Goal: Information Seeking & Learning: Learn about a topic

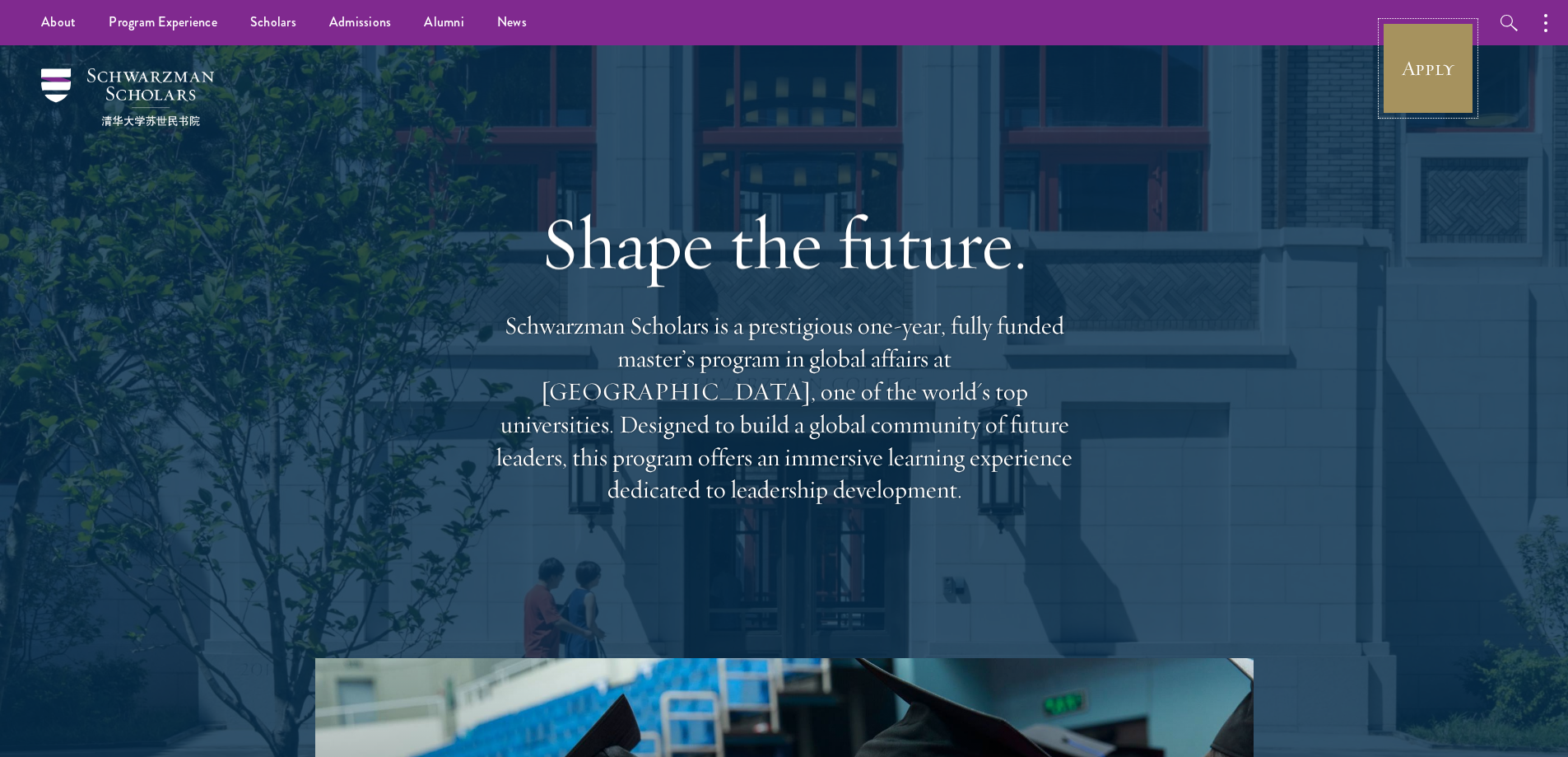
drag, startPoint x: 1404, startPoint y: 76, endPoint x: 1331, endPoint y: 101, distance: 77.2
click at [1404, 76] on link "Apply" at bounding box center [1429, 68] width 92 height 92
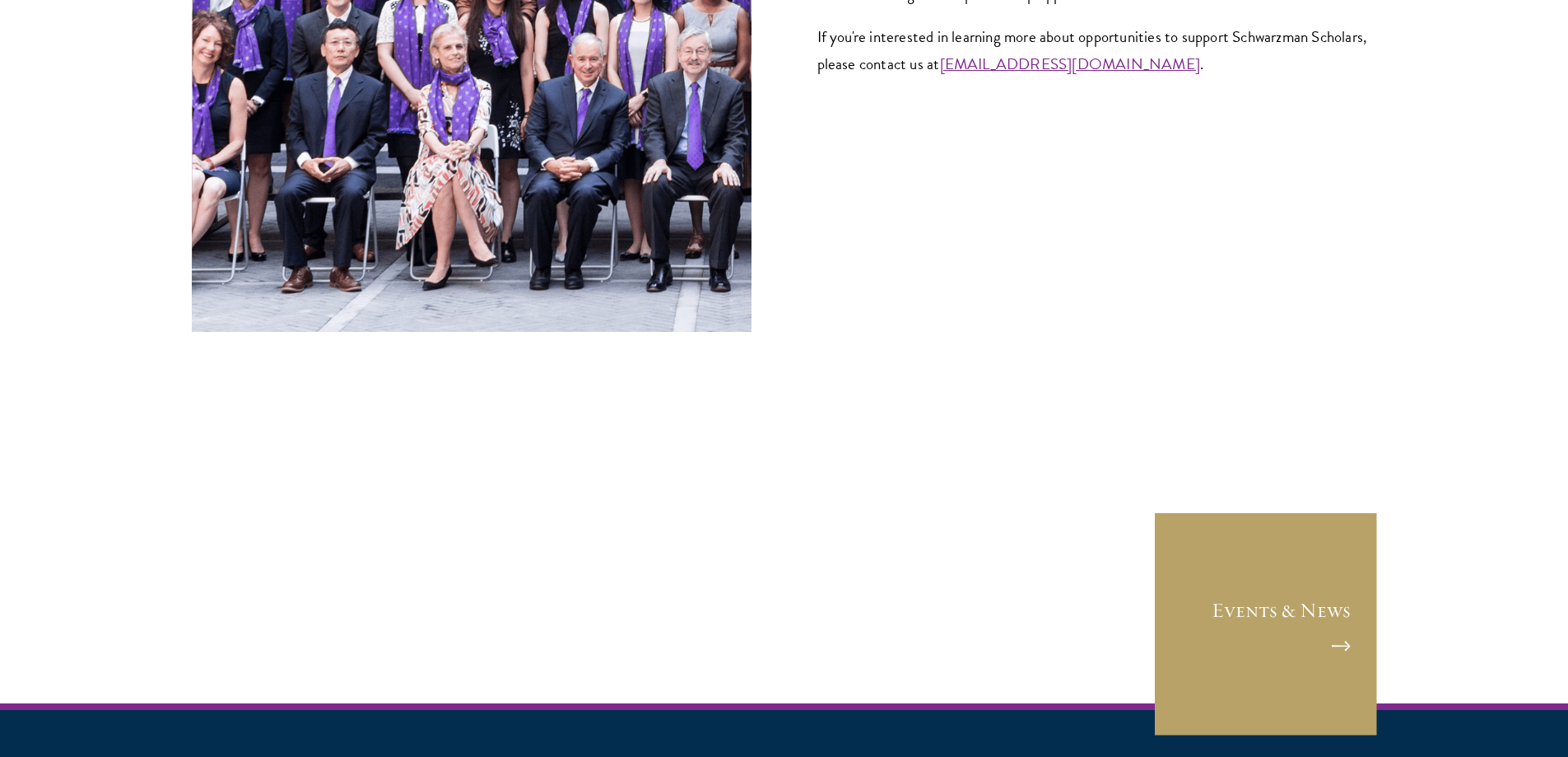
scroll to position [6852, 0]
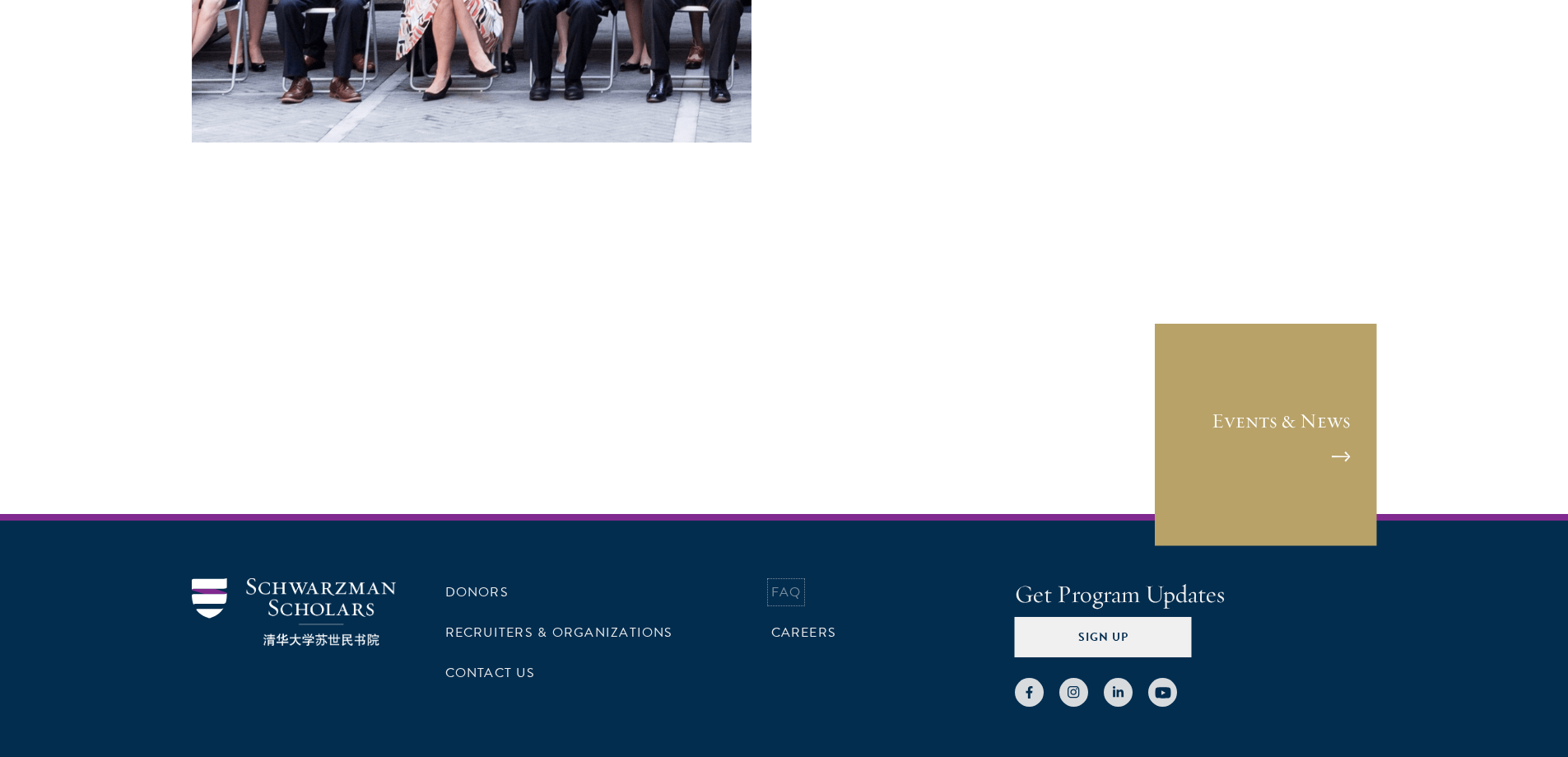
click at [788, 583] on link "FAQ" at bounding box center [787, 592] width 31 height 20
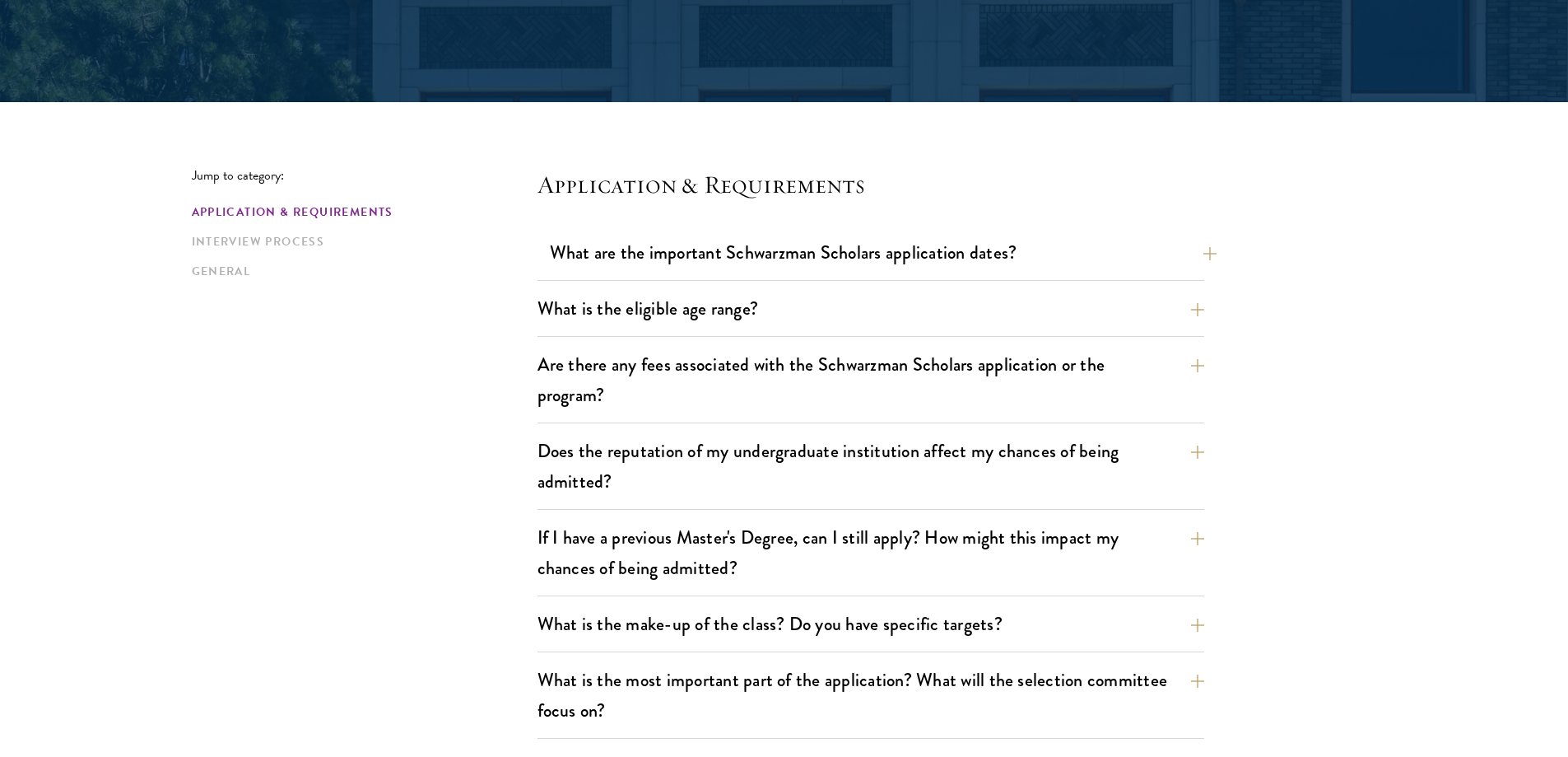
scroll to position [329, 0]
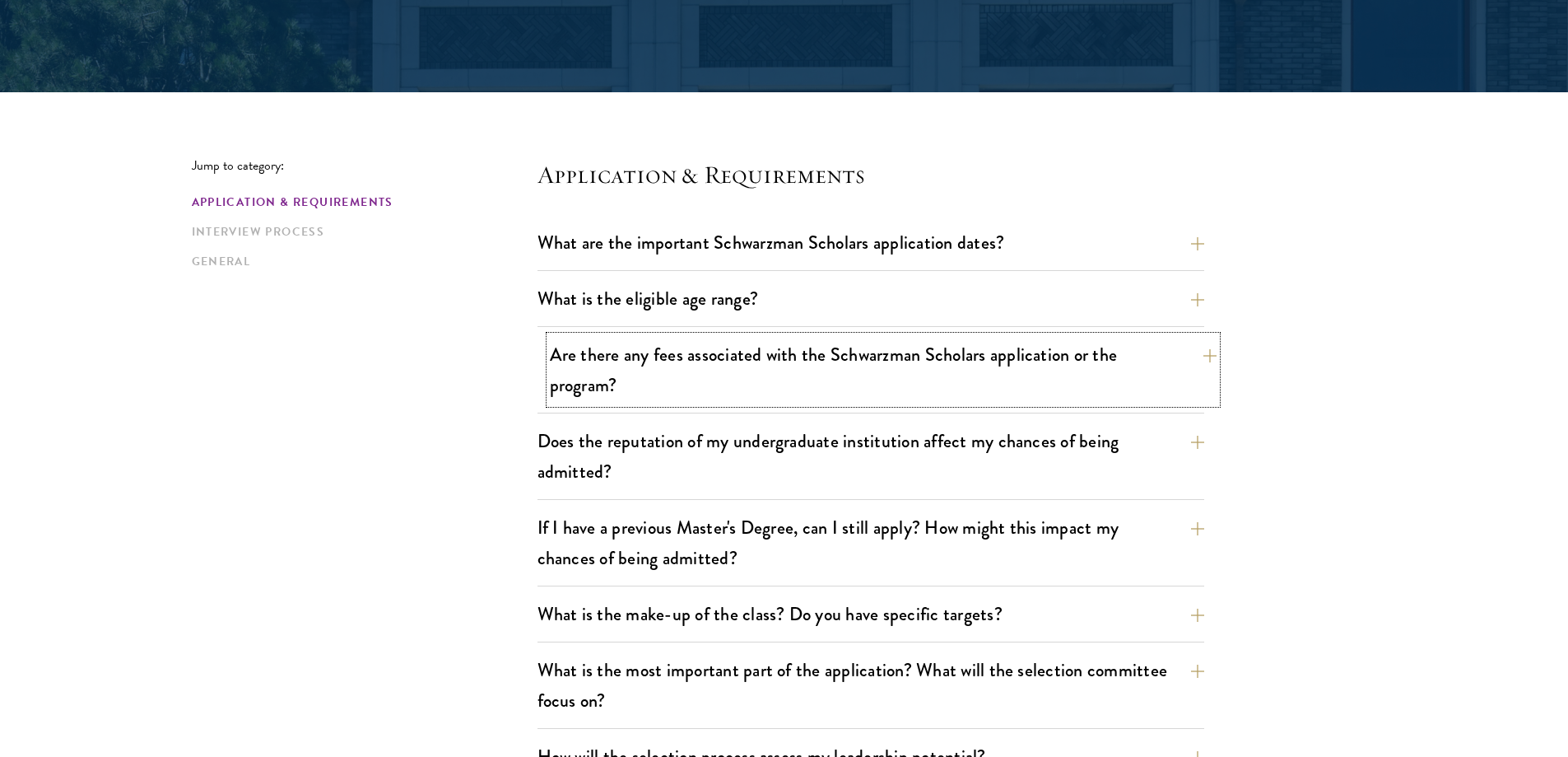
click at [1053, 352] on button "Are there any fees associated with the Schwarzman Scholars application or the p…" at bounding box center [883, 370] width 667 height 68
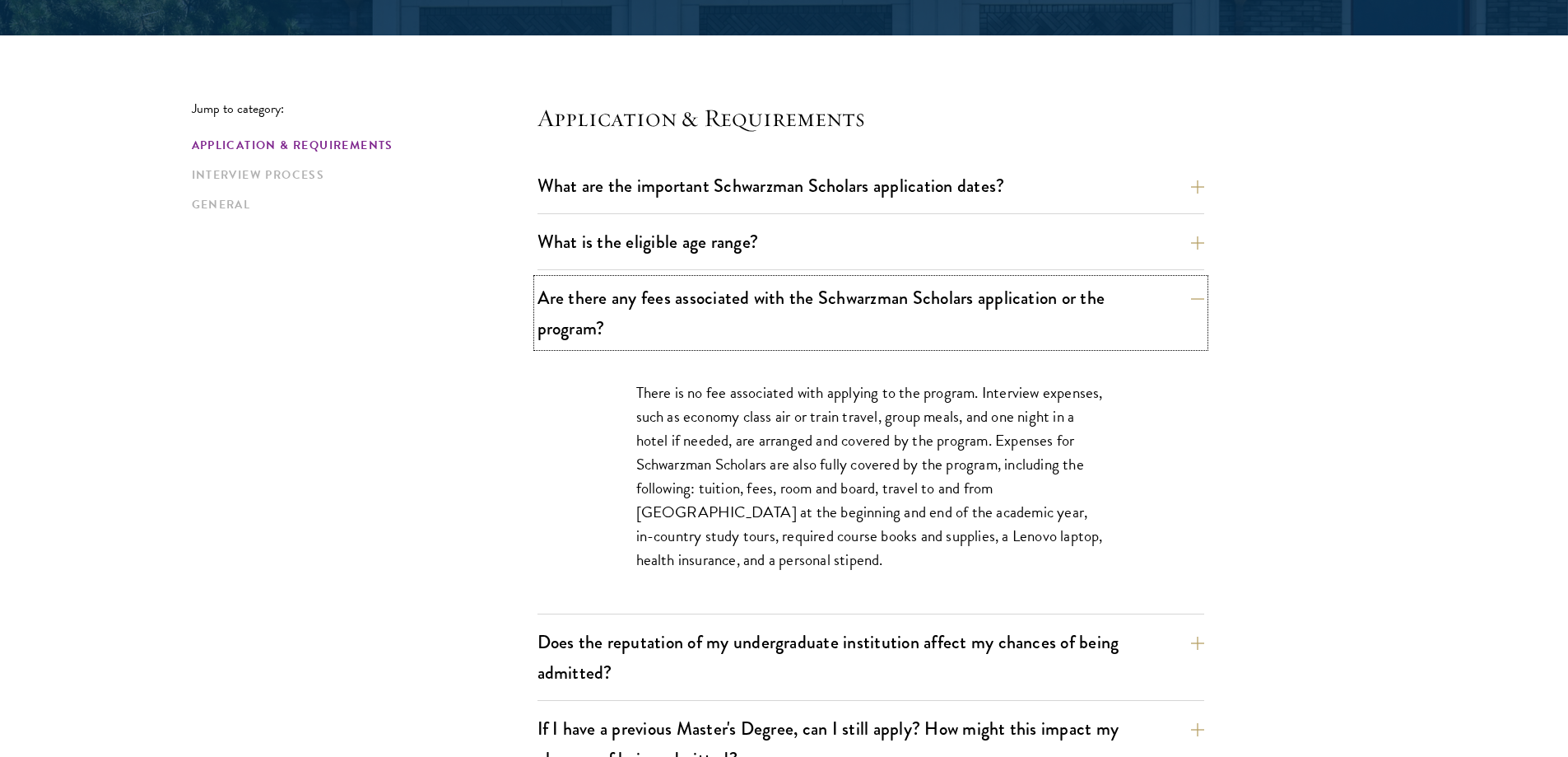
scroll to position [494, 0]
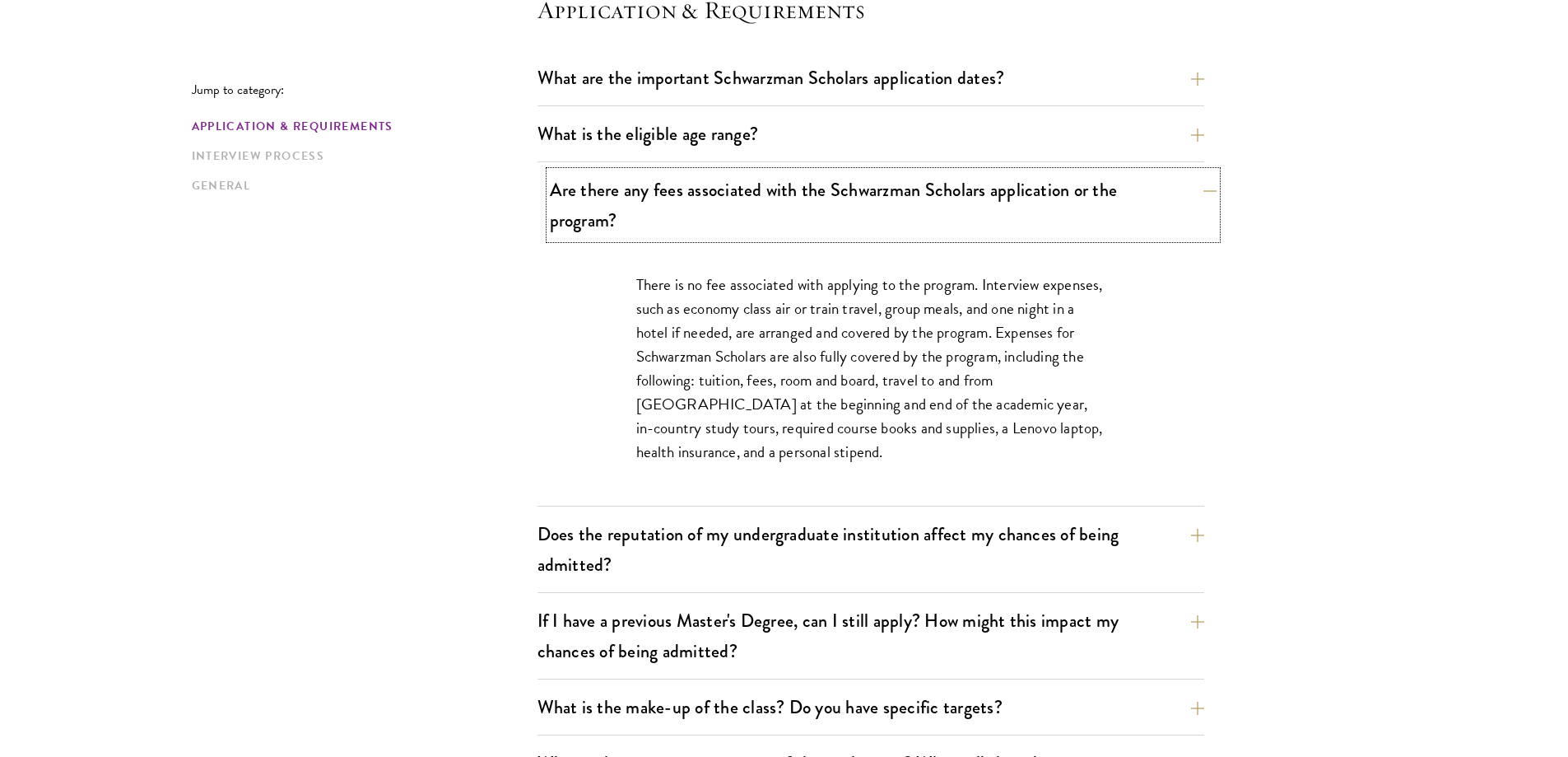
click at [1206, 189] on button "Are there any fees associated with the Schwarzman Scholars application or the p…" at bounding box center [883, 204] width 667 height 68
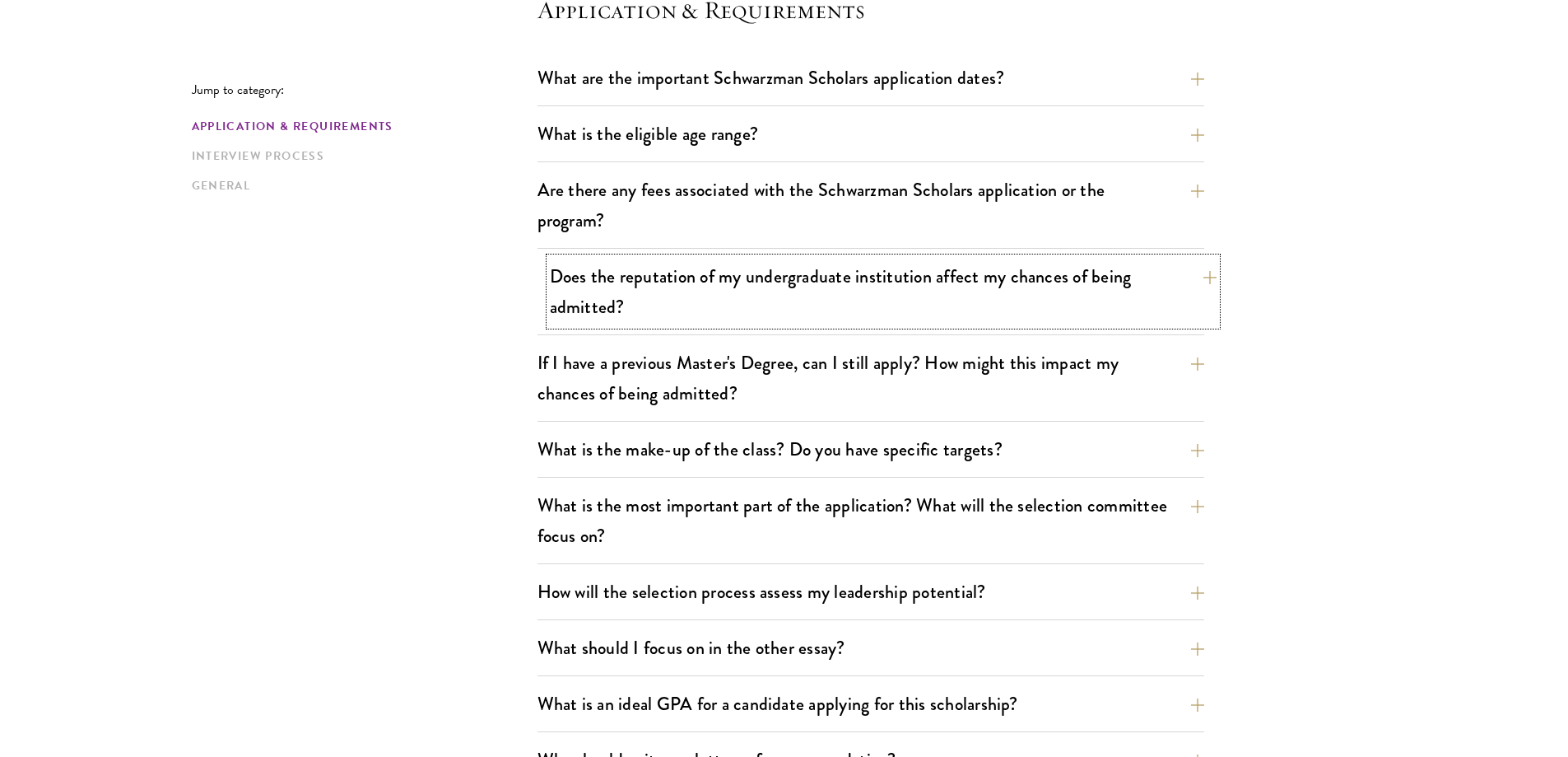
click at [1090, 283] on button "Does the reputation of my undergraduate institution affect my chances of being …" at bounding box center [883, 291] width 667 height 68
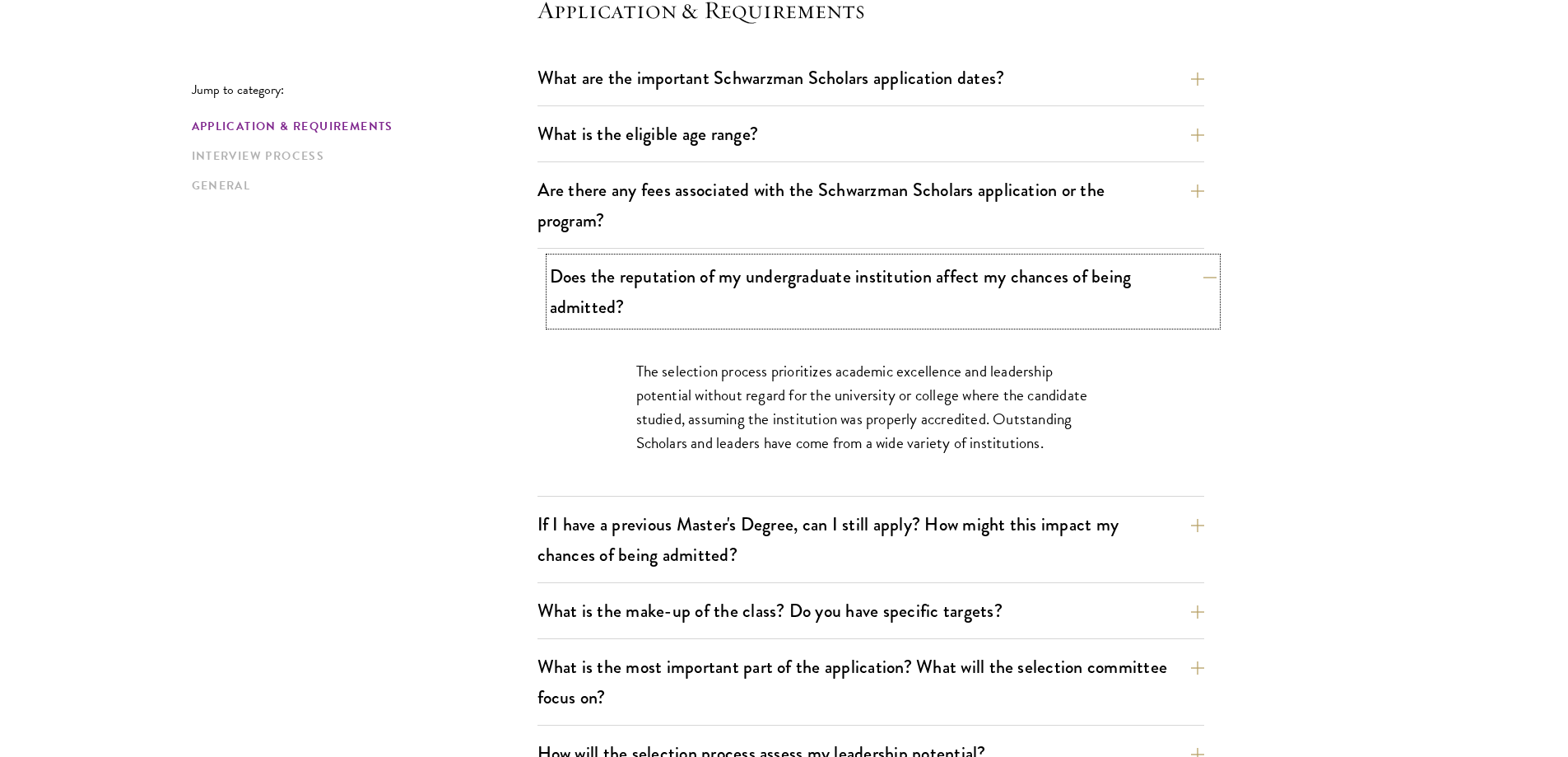
click at [1207, 278] on button "Does the reputation of my undergraduate institution affect my chances of being …" at bounding box center [883, 291] width 667 height 68
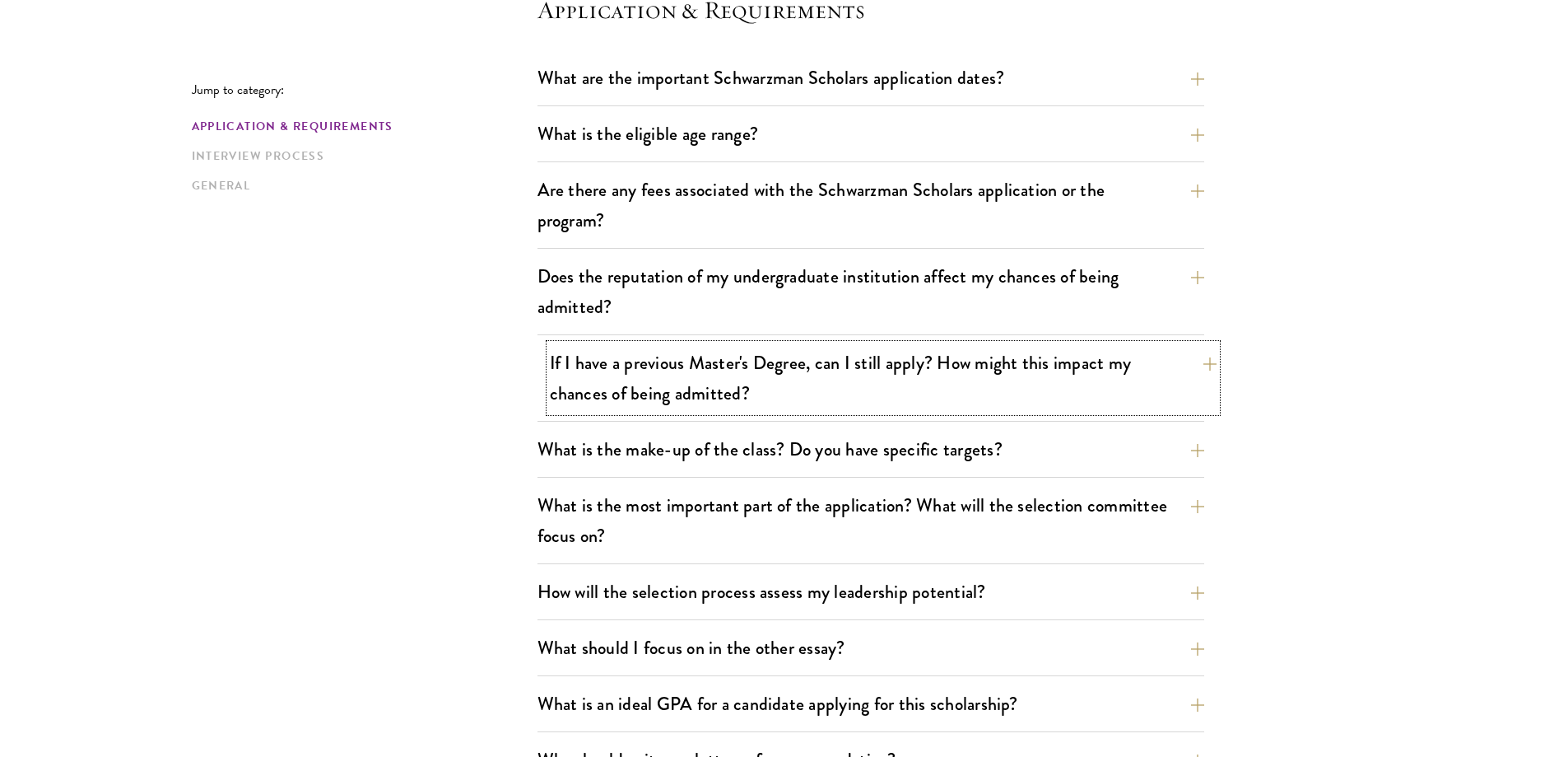
click at [1070, 375] on button "If I have a previous Master's Degree, can I still apply? How might this impact …" at bounding box center [883, 377] width 667 height 68
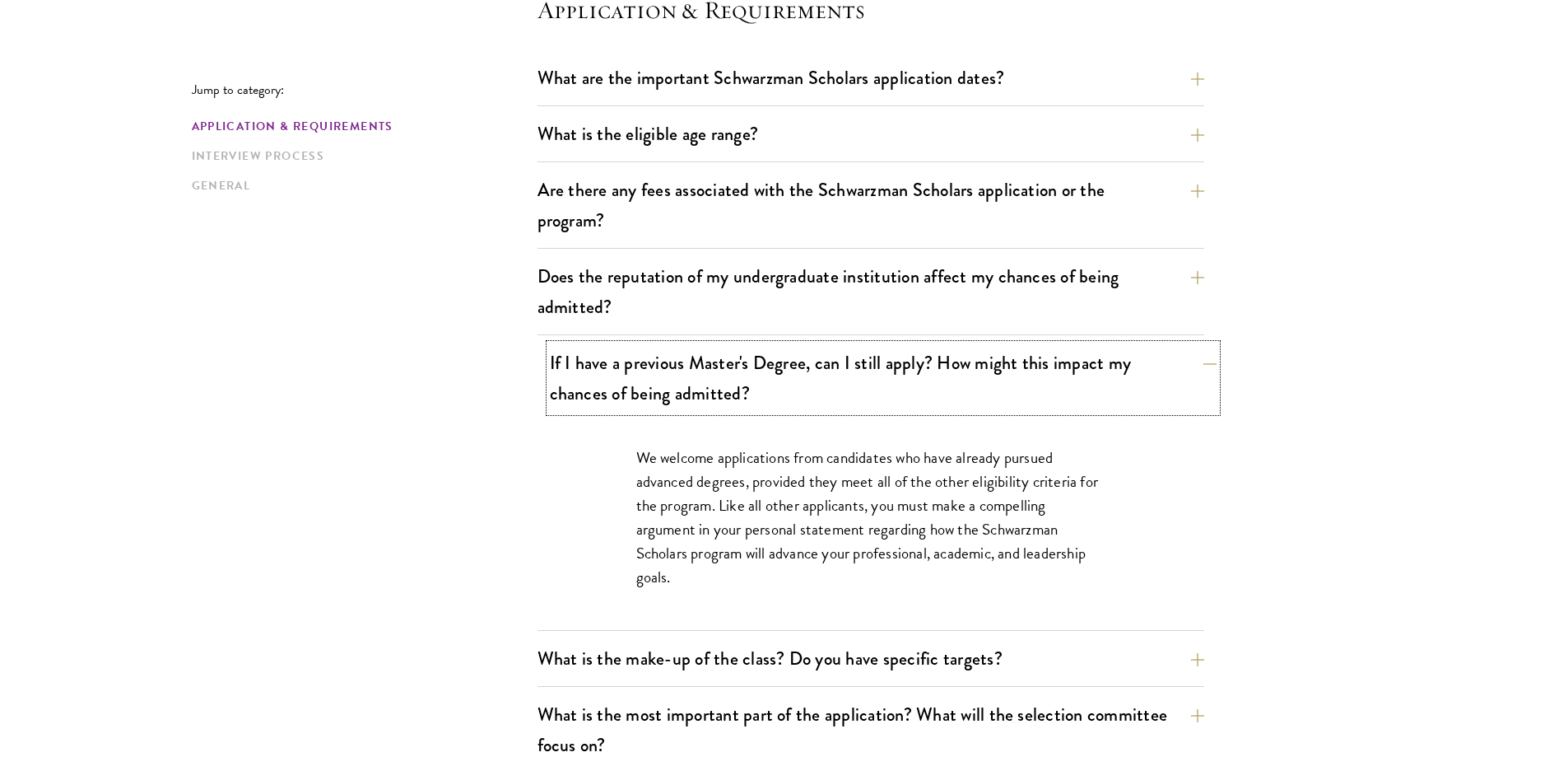
click at [1070, 381] on button "If I have a previous Master's Degree, can I still apply? How might this impact …" at bounding box center [883, 377] width 667 height 68
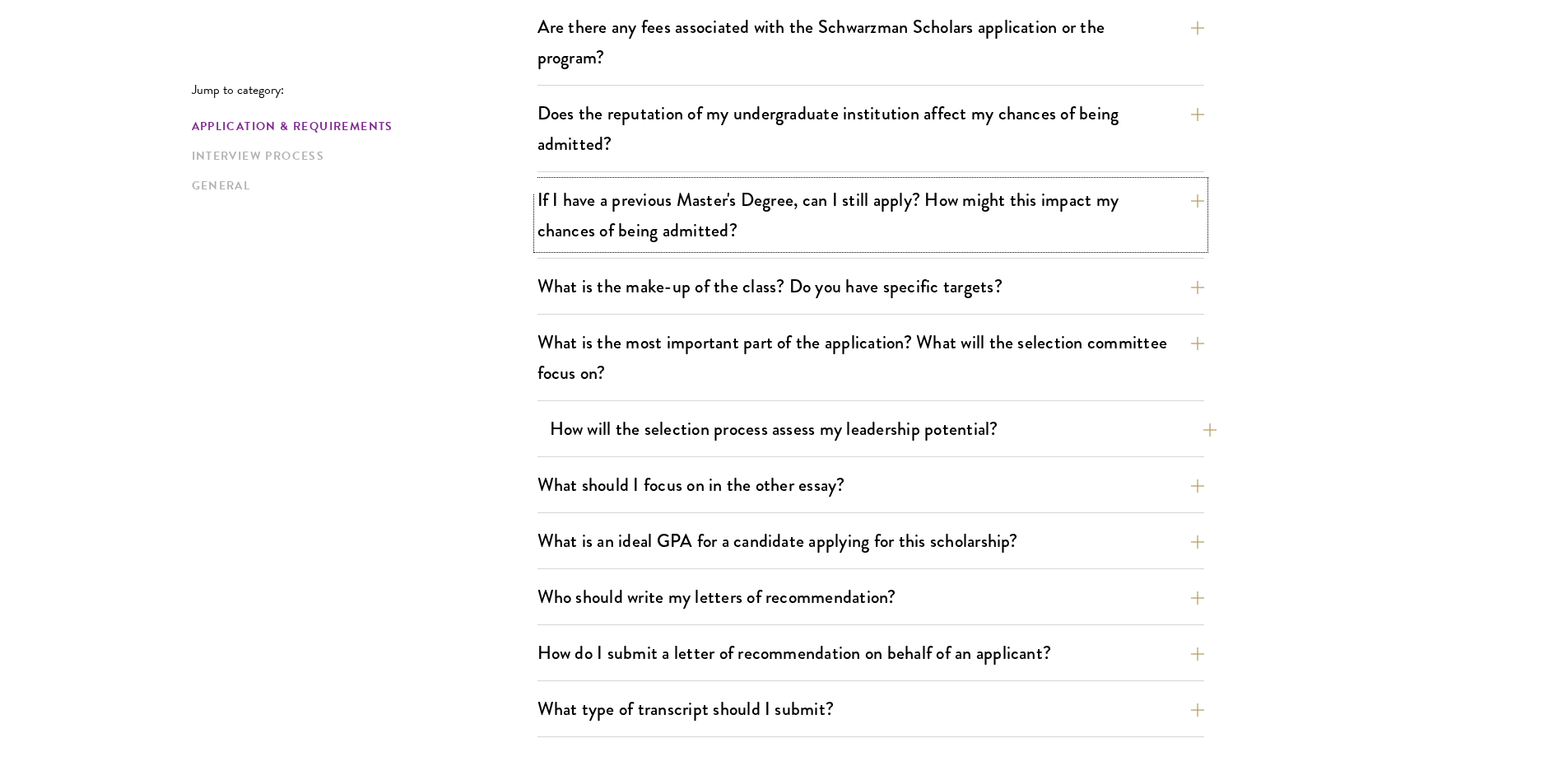
scroll to position [659, 0]
click at [1023, 295] on button "What is the make-up of the class? Do you have specific targets?" at bounding box center [883, 284] width 667 height 37
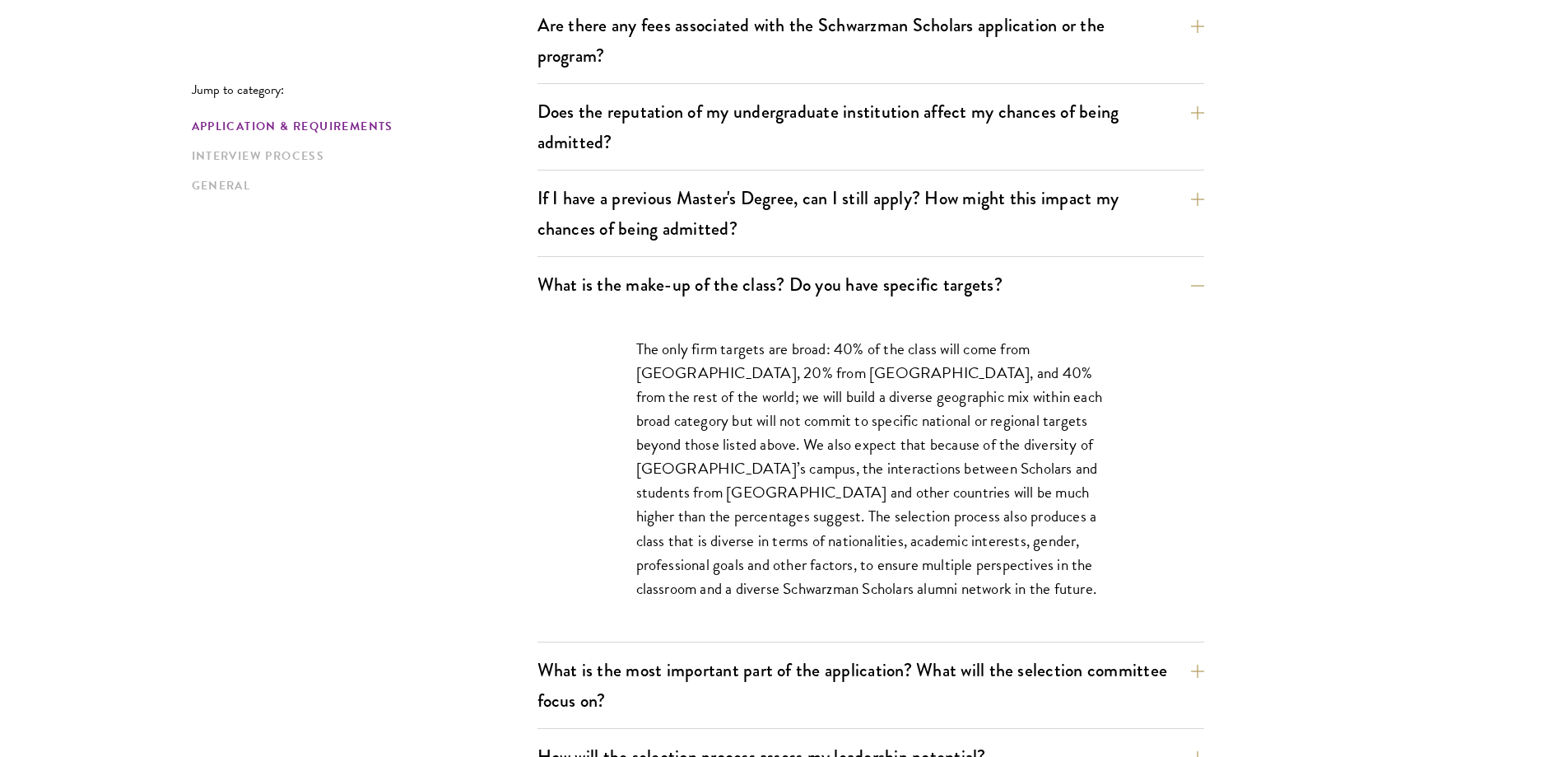
drag, startPoint x: 931, startPoint y: 536, endPoint x: 815, endPoint y: 540, distance: 116.1
click at [815, 540] on p "The only firm targets are broad: 40% of the class will come from the United Sta…" at bounding box center [870, 469] width 469 height 263
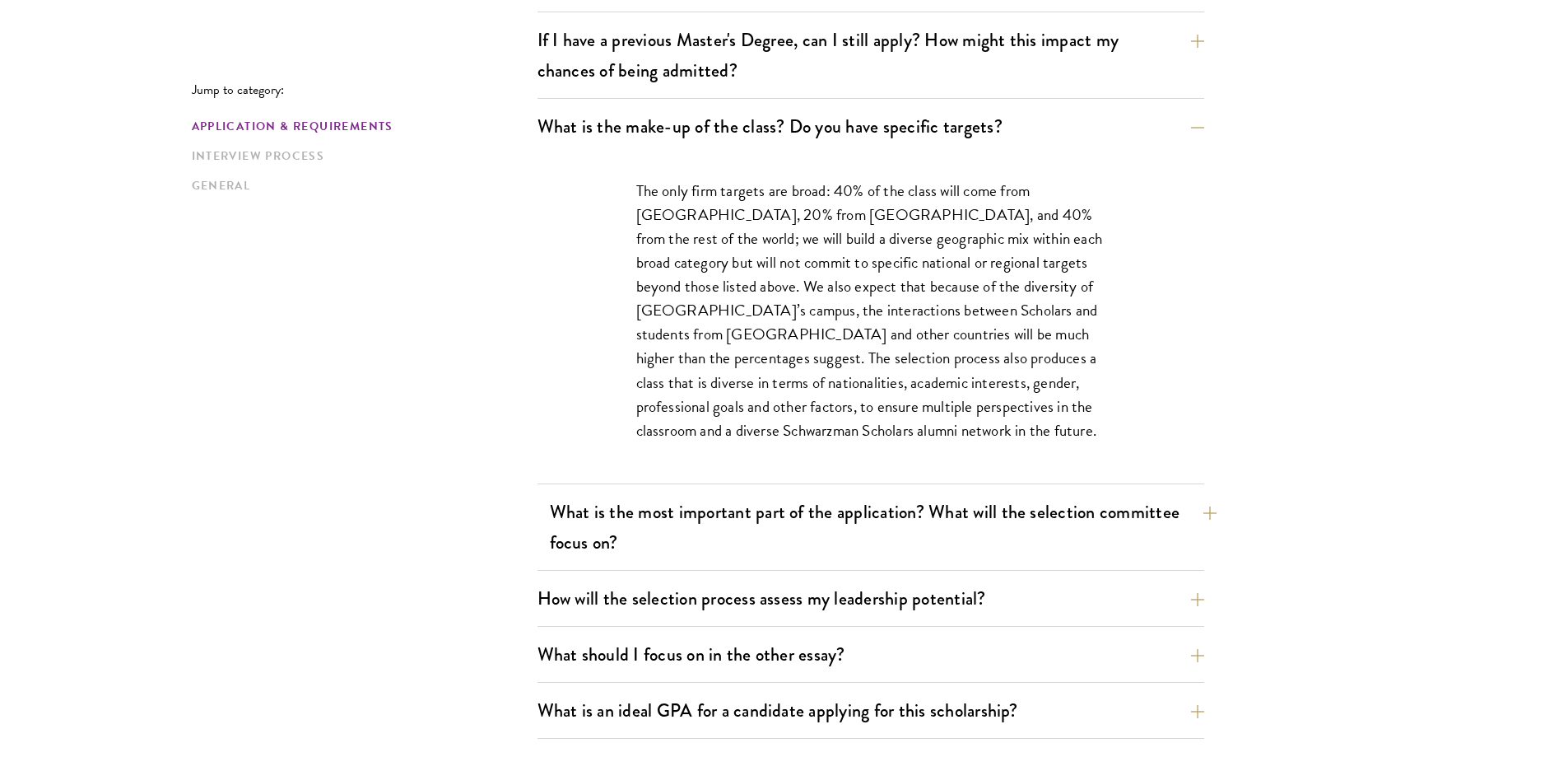
scroll to position [824, 0]
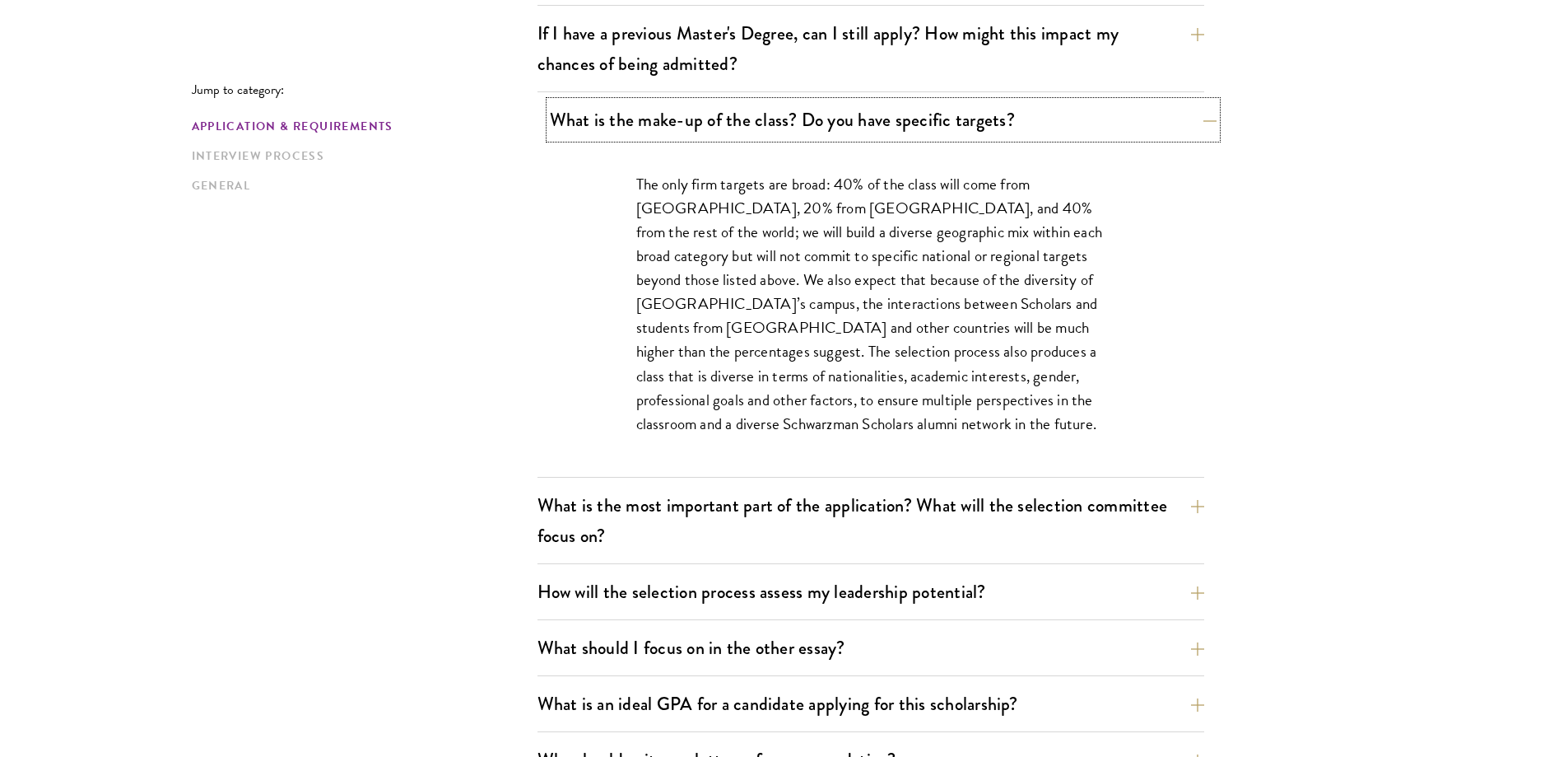
click at [1184, 123] on button "What is the make-up of the class? Do you have specific targets?" at bounding box center [883, 119] width 667 height 37
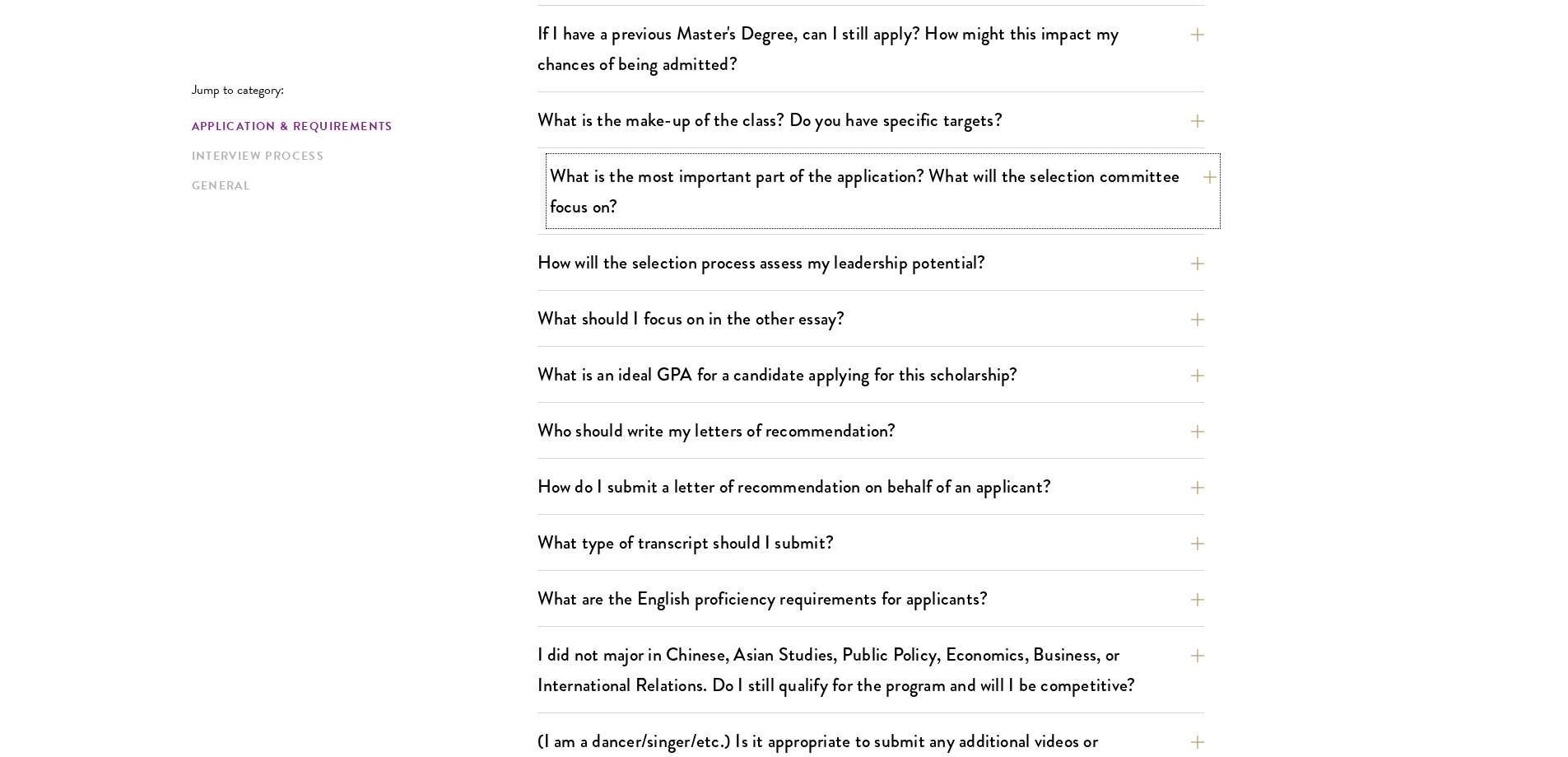
click at [1017, 186] on button "What is the most important part of the application? What will the selection com…" at bounding box center [883, 191] width 667 height 68
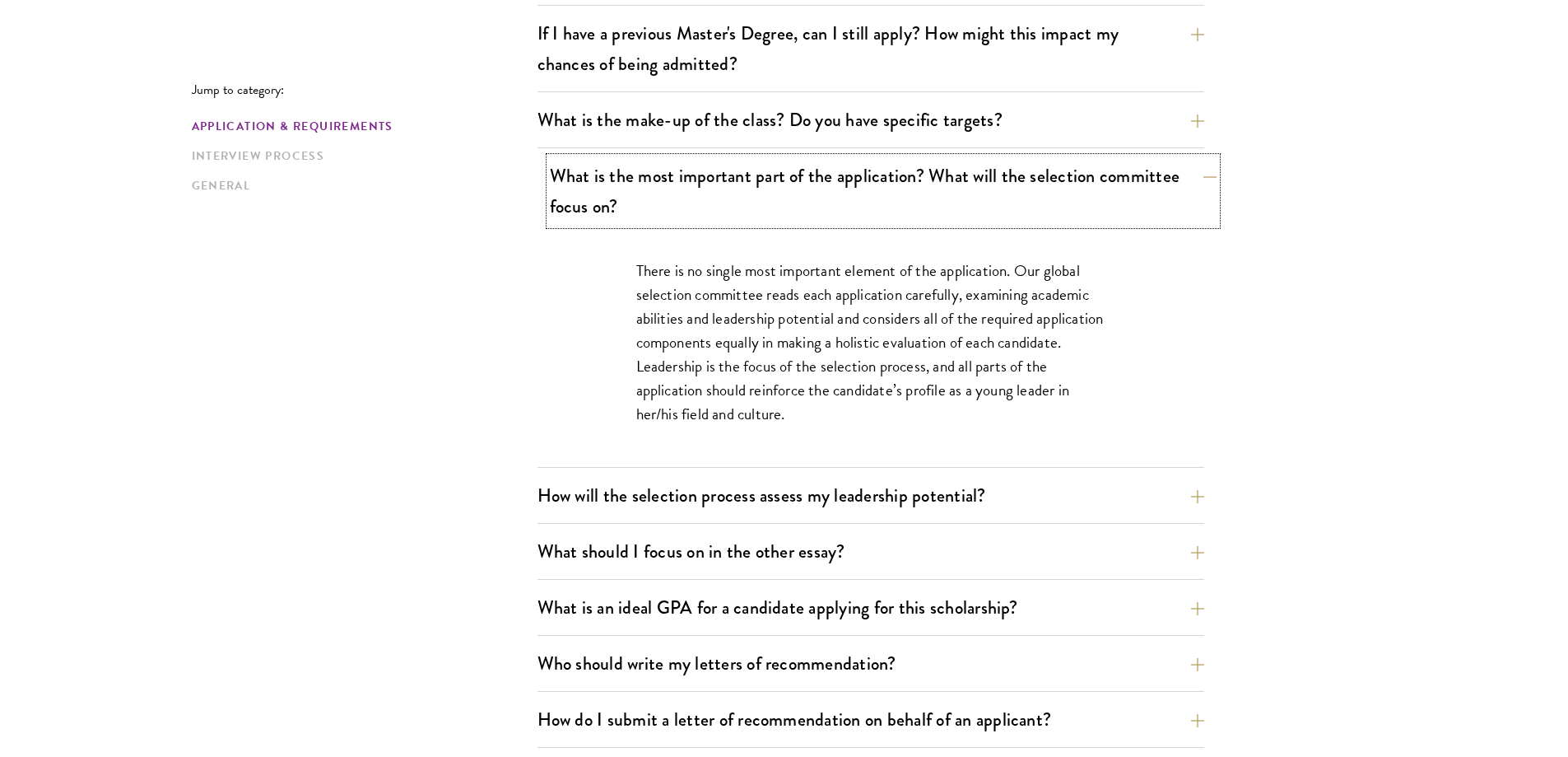
click at [1067, 181] on button "What is the most important part of the application? What will the selection com…" at bounding box center [883, 191] width 667 height 68
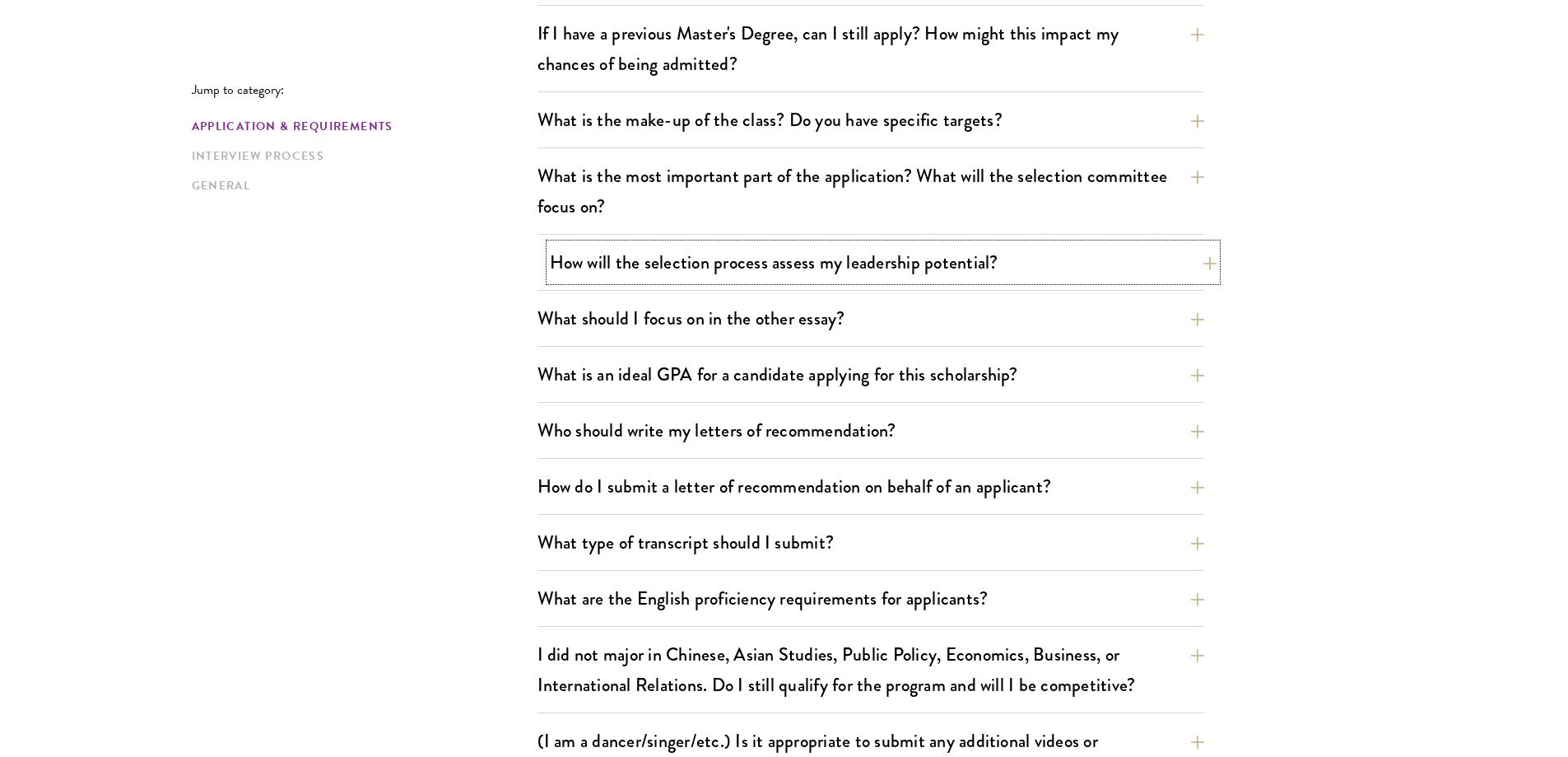
click at [928, 258] on button "How will the selection process assess my leadership potential?" at bounding box center [883, 262] width 667 height 37
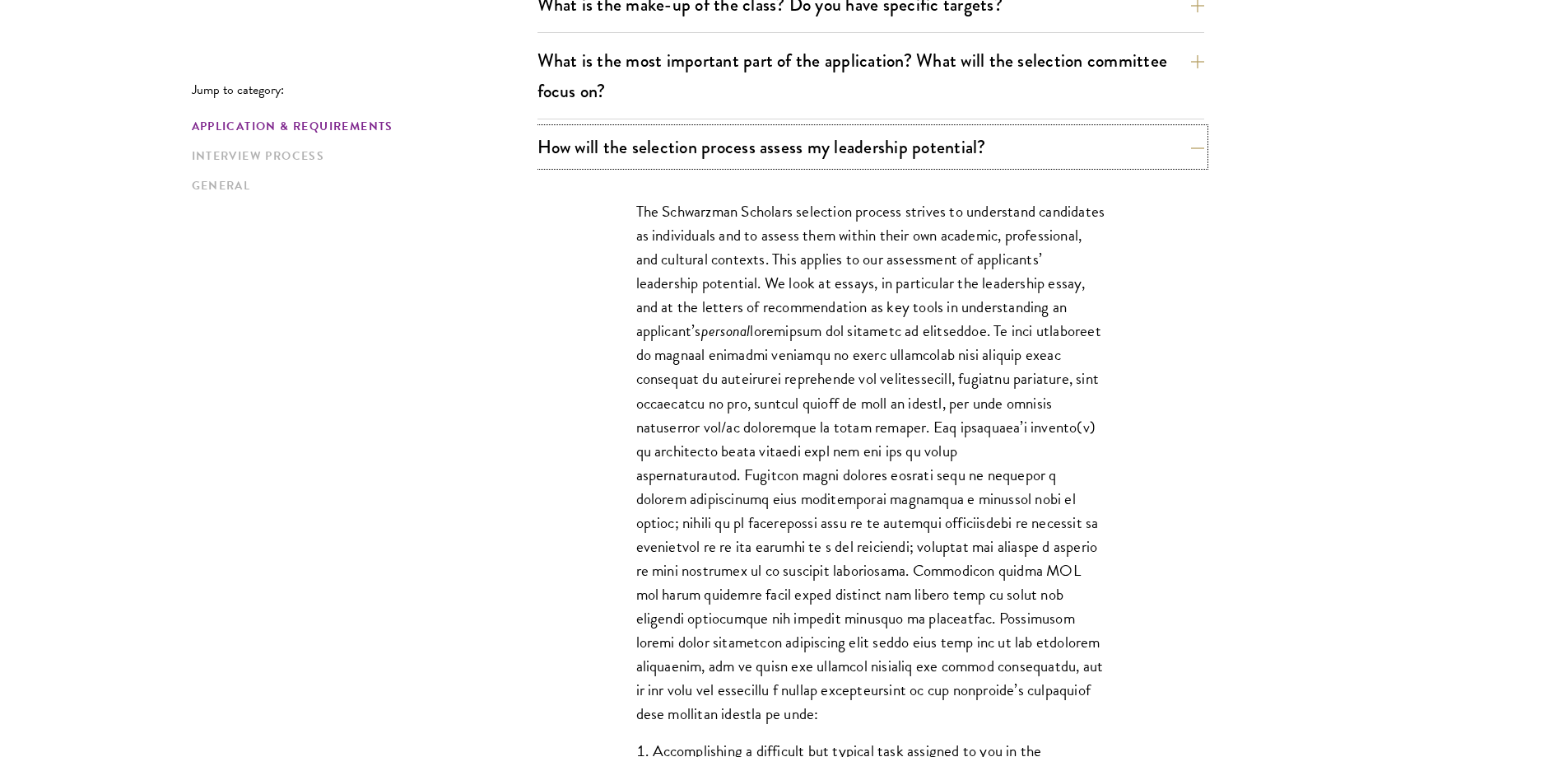
scroll to position [988, 0]
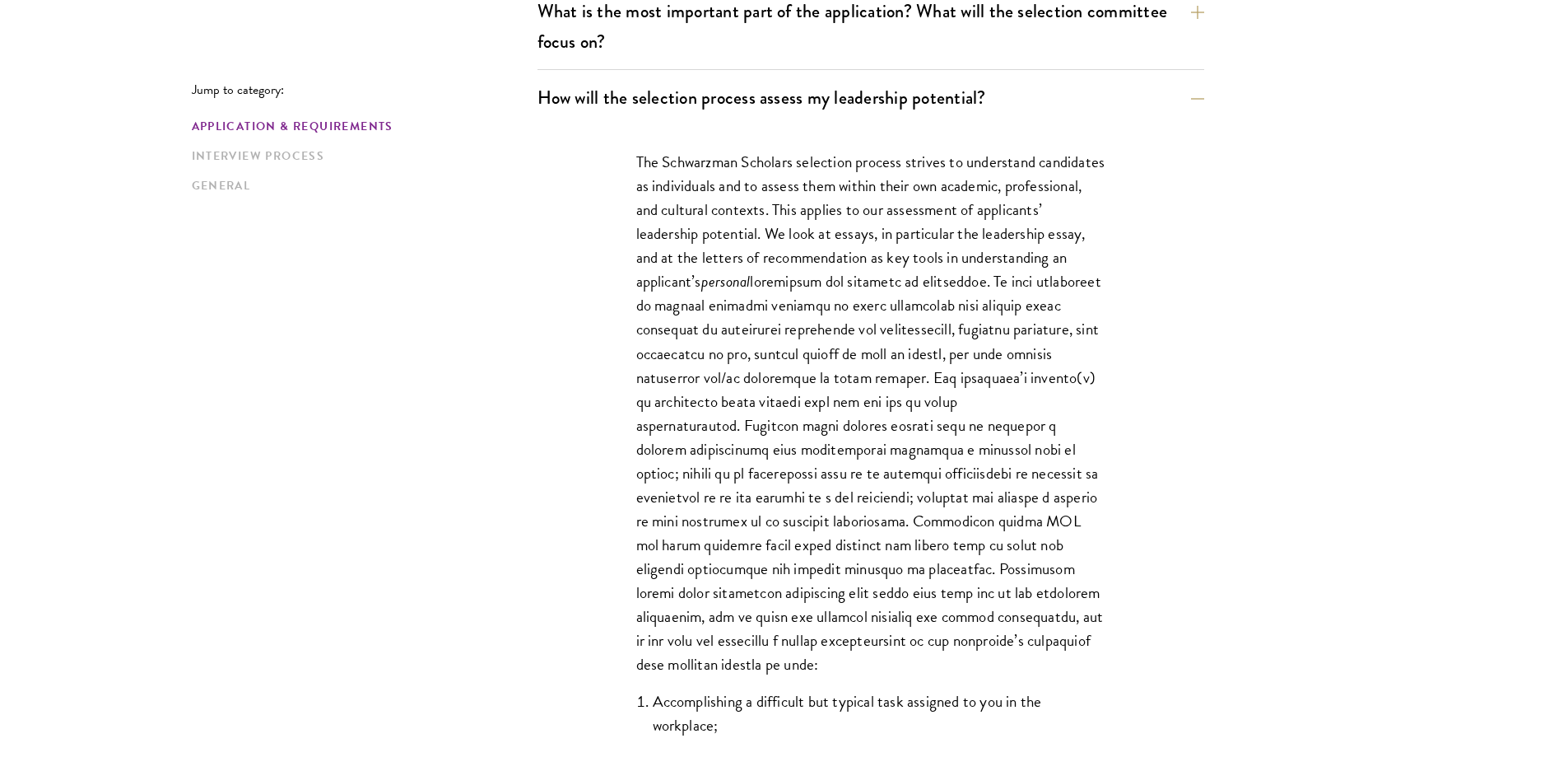
click at [976, 310] on p "The Schwarzman Scholars selection process strives to understand candidates as i…" at bounding box center [870, 412] width 469 height 526
click at [778, 306] on p "The Schwarzman Scholars selection process strives to understand candidates as i…" at bounding box center [870, 412] width 469 height 526
click at [688, 324] on p "The Schwarzman Scholars selection process strives to understand candidates as i…" at bounding box center [870, 412] width 469 height 526
click at [716, 326] on p "The Schwarzman Scholars selection process strives to understand candidates as i…" at bounding box center [870, 412] width 469 height 526
click at [740, 334] on p "The Schwarzman Scholars selection process strives to understand candidates as i…" at bounding box center [870, 412] width 469 height 526
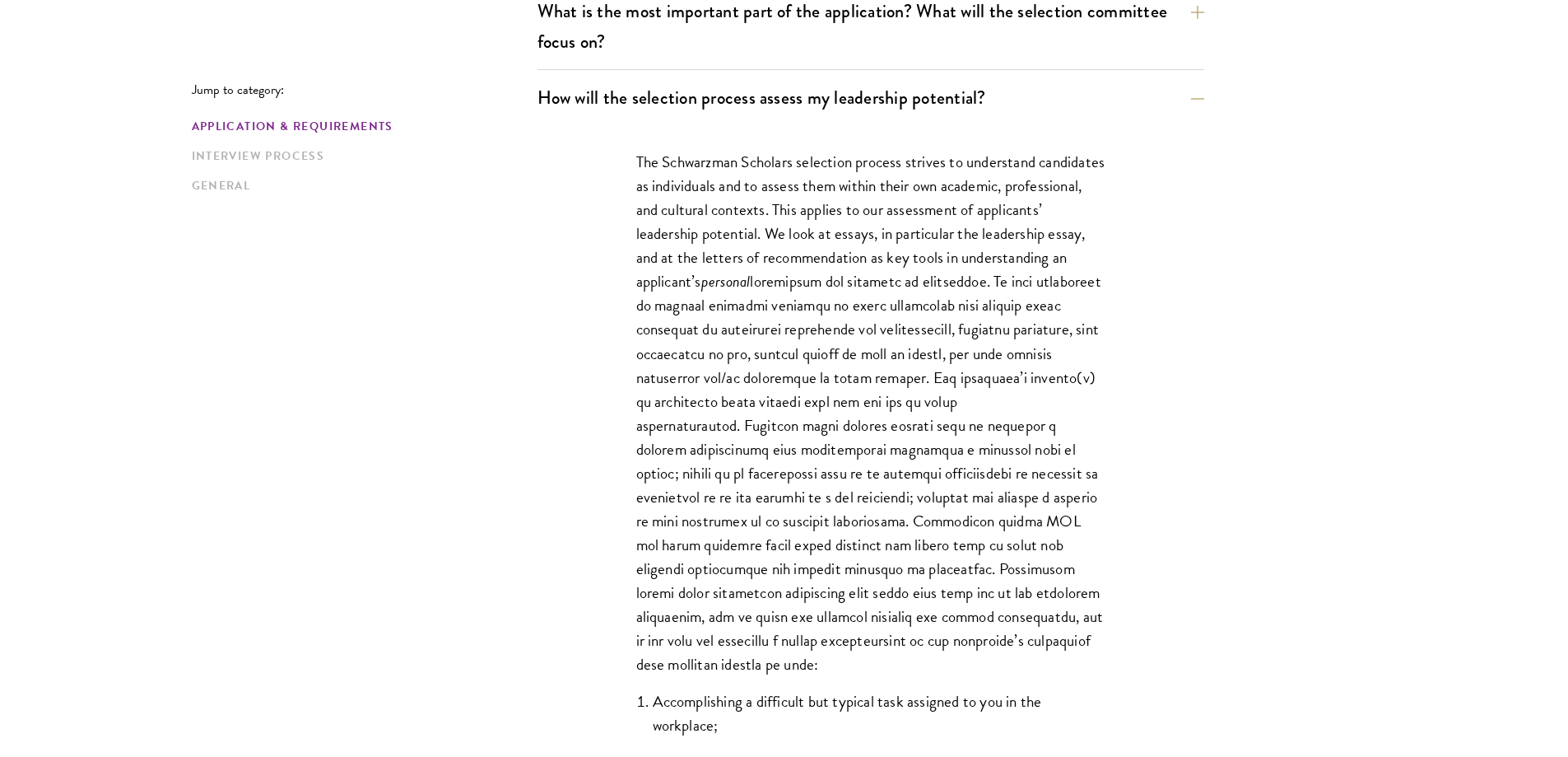
click at [690, 358] on p "The Schwarzman Scholars selection process strives to understand candidates as i…" at bounding box center [870, 412] width 469 height 526
click at [743, 352] on p "The Schwarzman Scholars selection process strives to understand candidates as i…" at bounding box center [870, 412] width 469 height 526
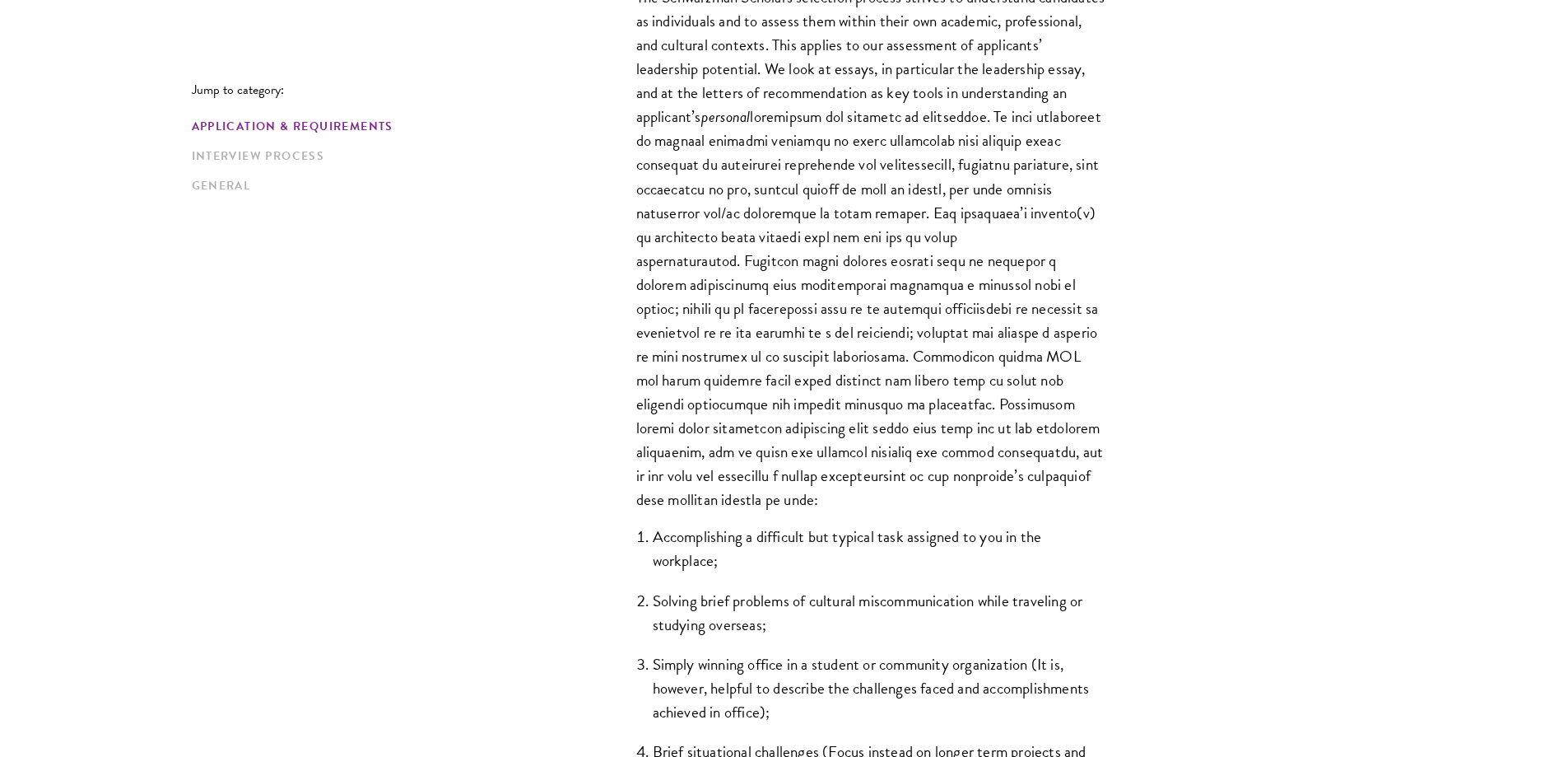
scroll to position [1235, 0]
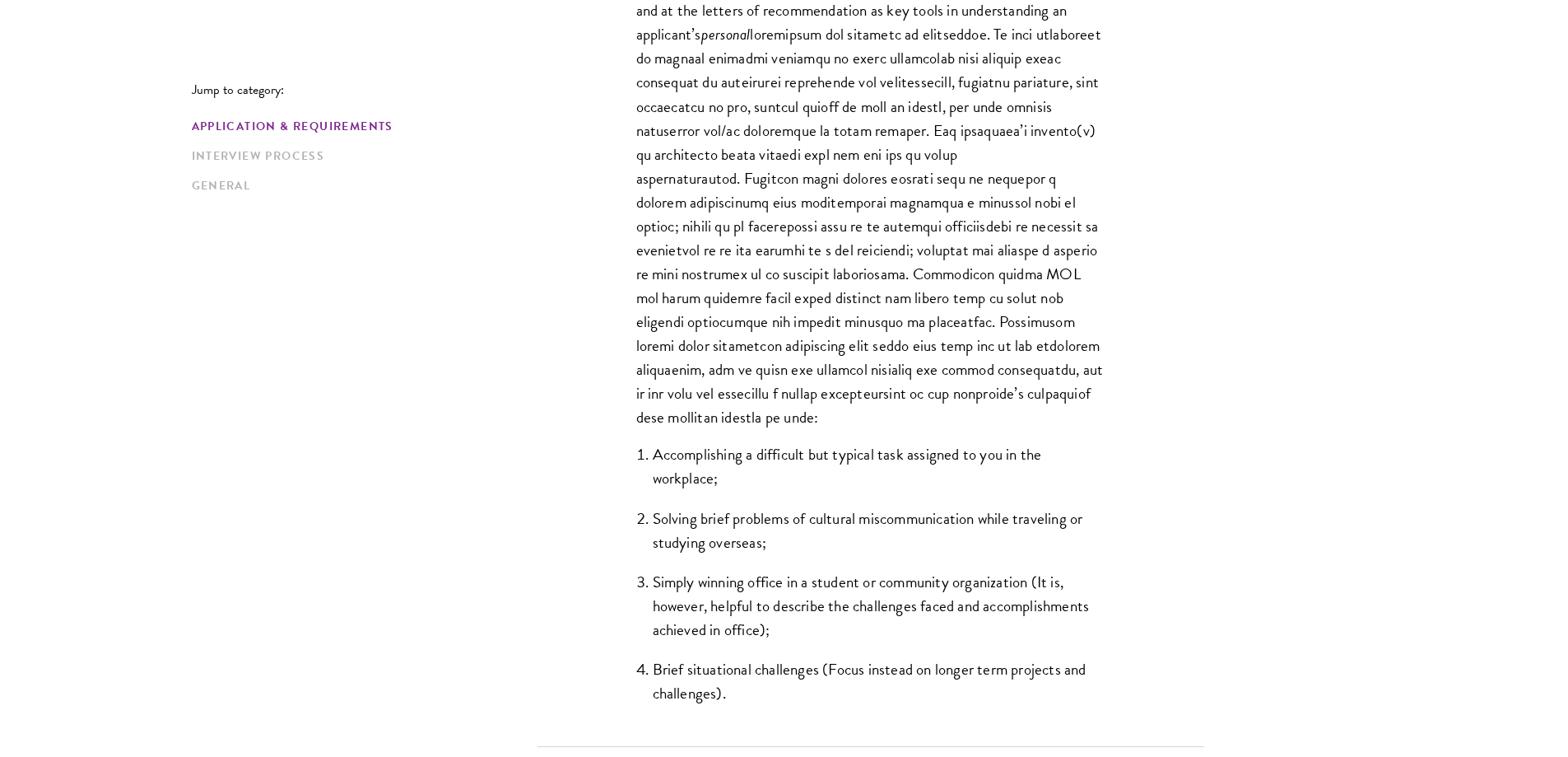
click at [712, 481] on li "Accomplishing a difficult but typical task assigned to you in the workplace;" at bounding box center [880, 466] width 453 height 48
click at [741, 537] on li "Solving brief problems of cultural miscommunication while traveling or studying…" at bounding box center [880, 530] width 453 height 48
click at [751, 519] on li "Solving brief problems of cultural miscommunication while traveling or studying…" at bounding box center [880, 530] width 453 height 48
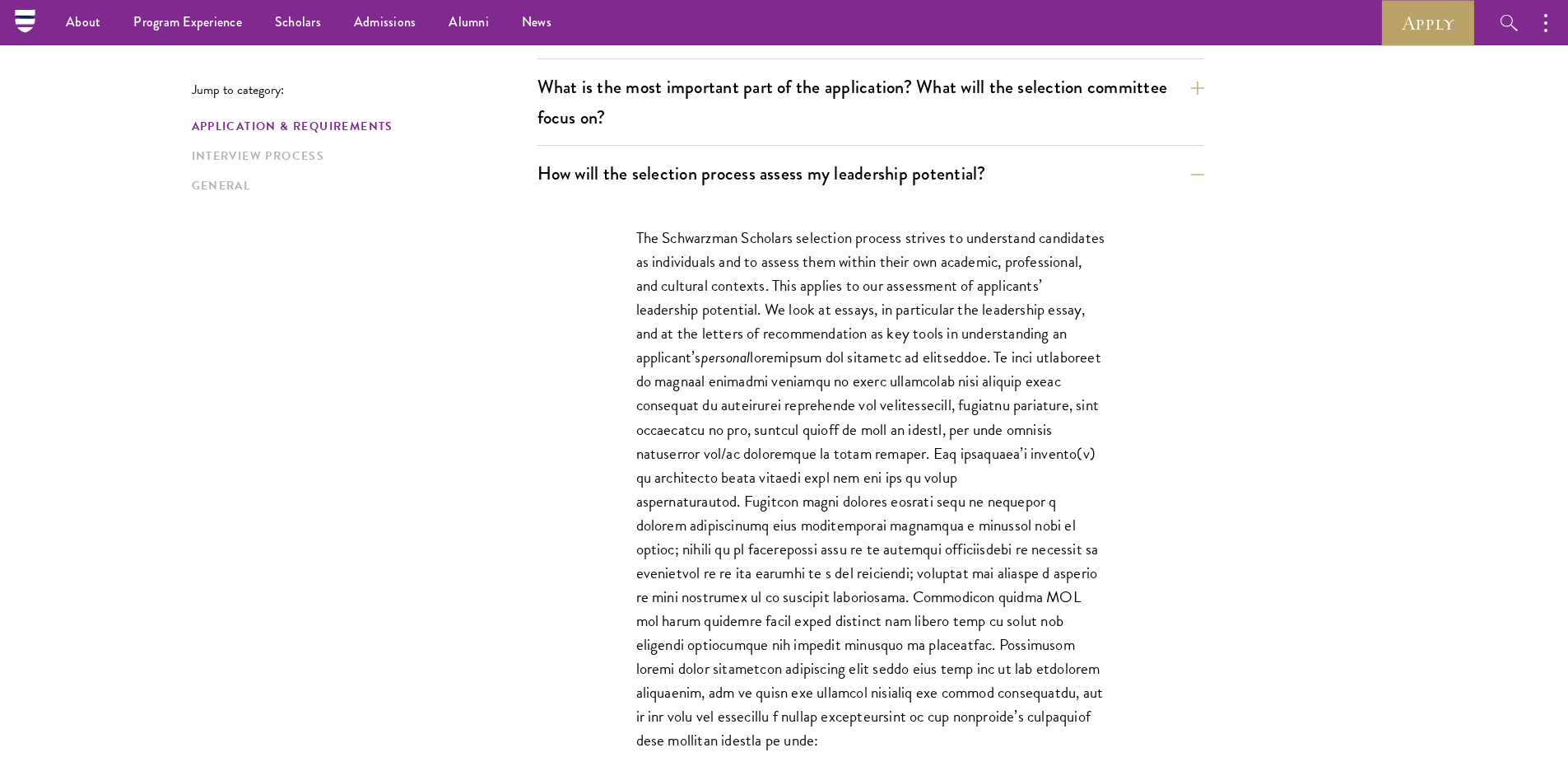
scroll to position [906, 0]
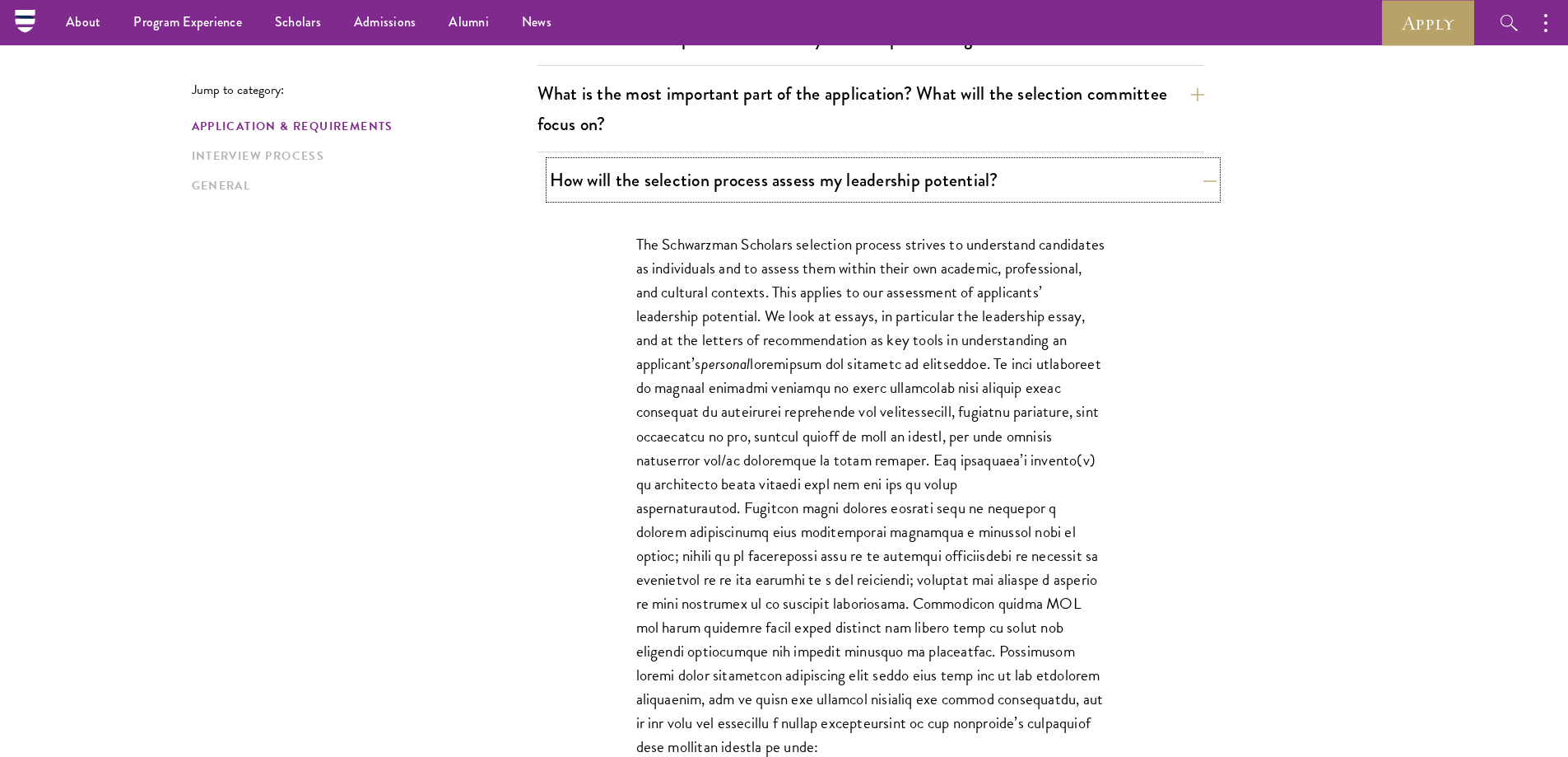
click at [907, 181] on button "How will the selection process assess my leadership potential?" at bounding box center [883, 180] width 667 height 37
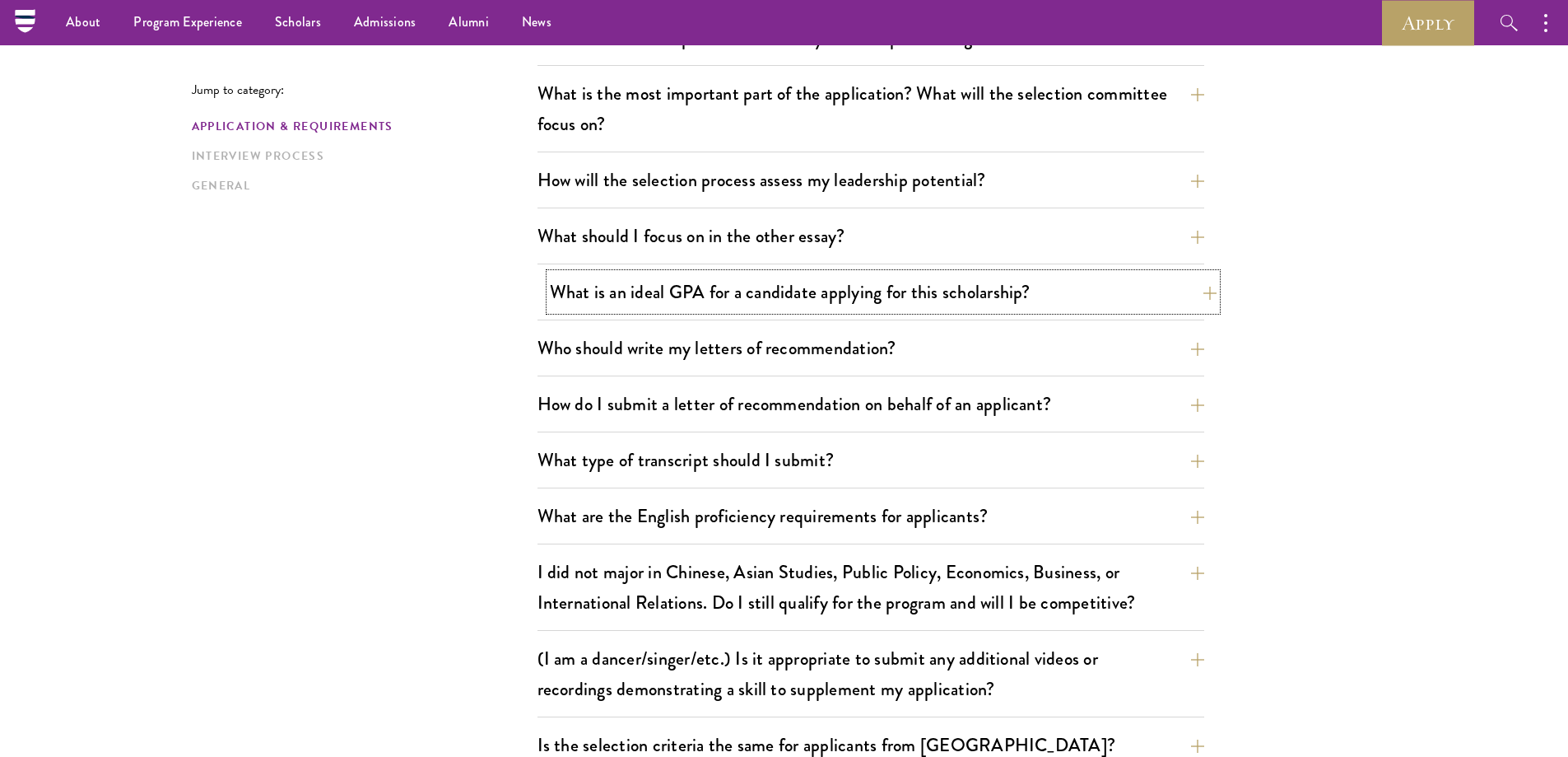
click at [795, 299] on button "What is an ideal GPA for a candidate applying for this scholarship?" at bounding box center [883, 292] width 667 height 37
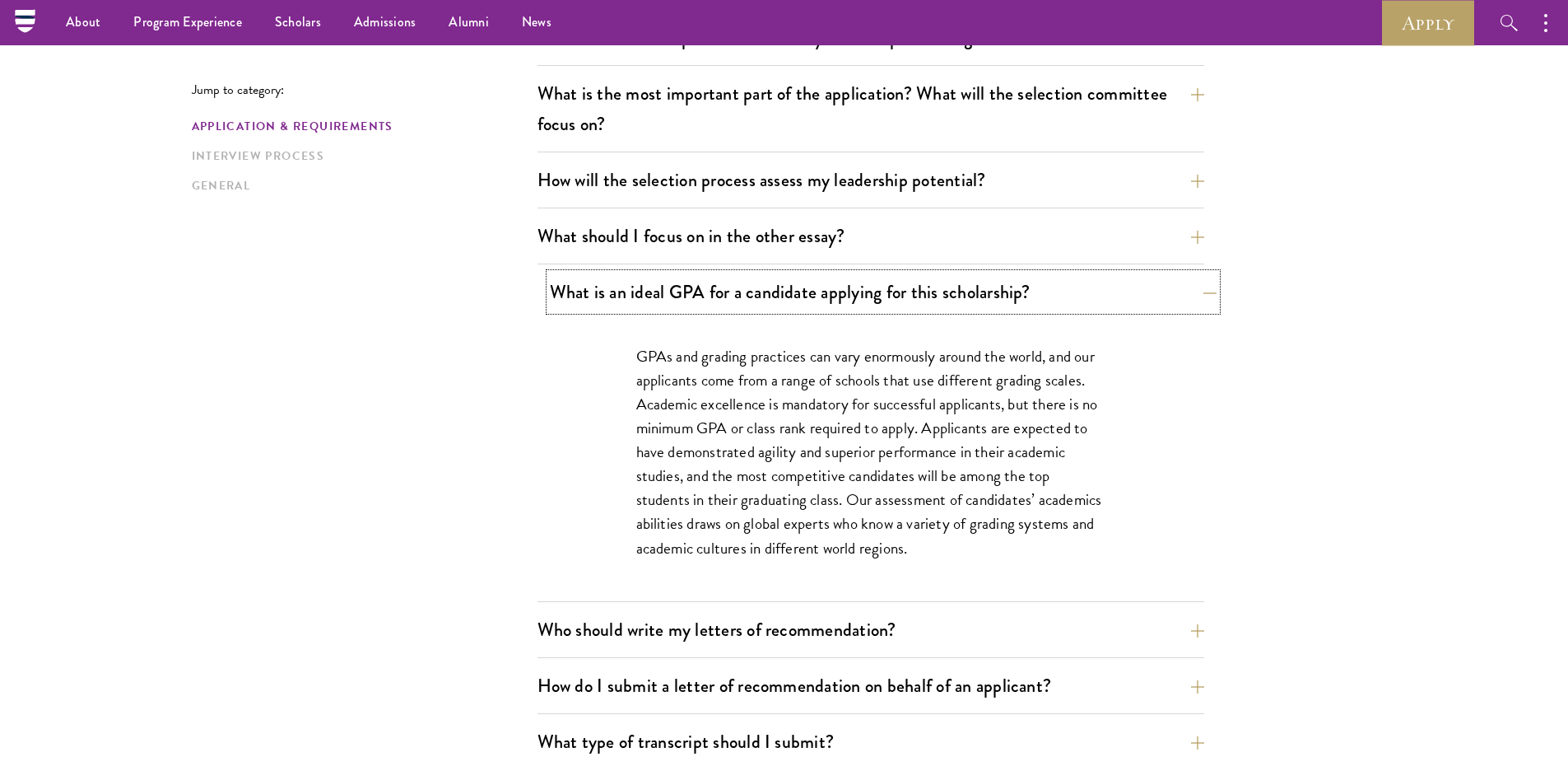
click at [1191, 295] on button "What is an ideal GPA for a candidate applying for this scholarship?" at bounding box center [883, 292] width 667 height 37
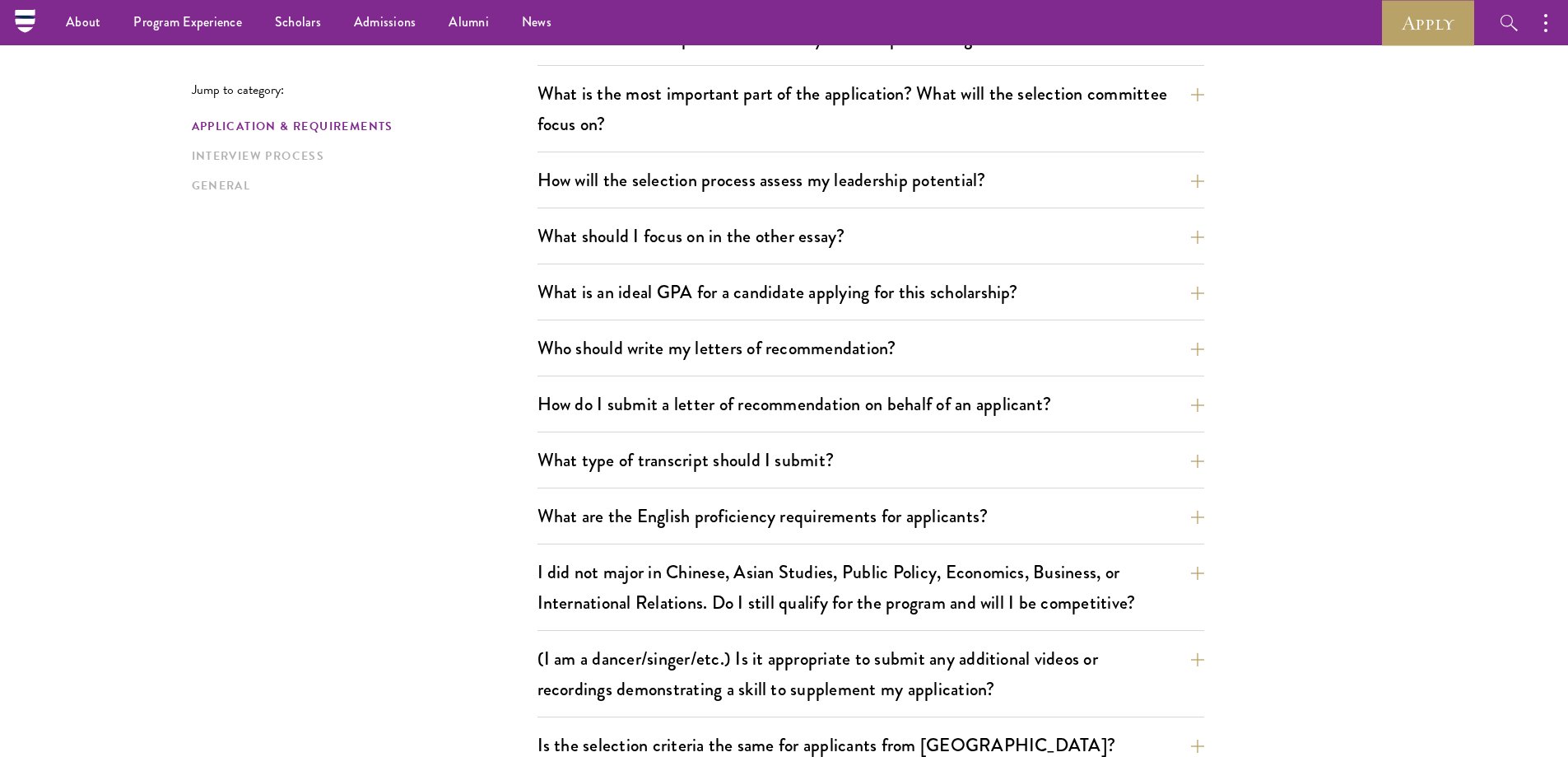
click at [889, 367] on div "Who should write my letters of recommendation? All applicants including Current…" at bounding box center [871, 352] width 667 height 47
click at [890, 351] on button "Who should write my letters of recommendation?" at bounding box center [883, 347] width 667 height 37
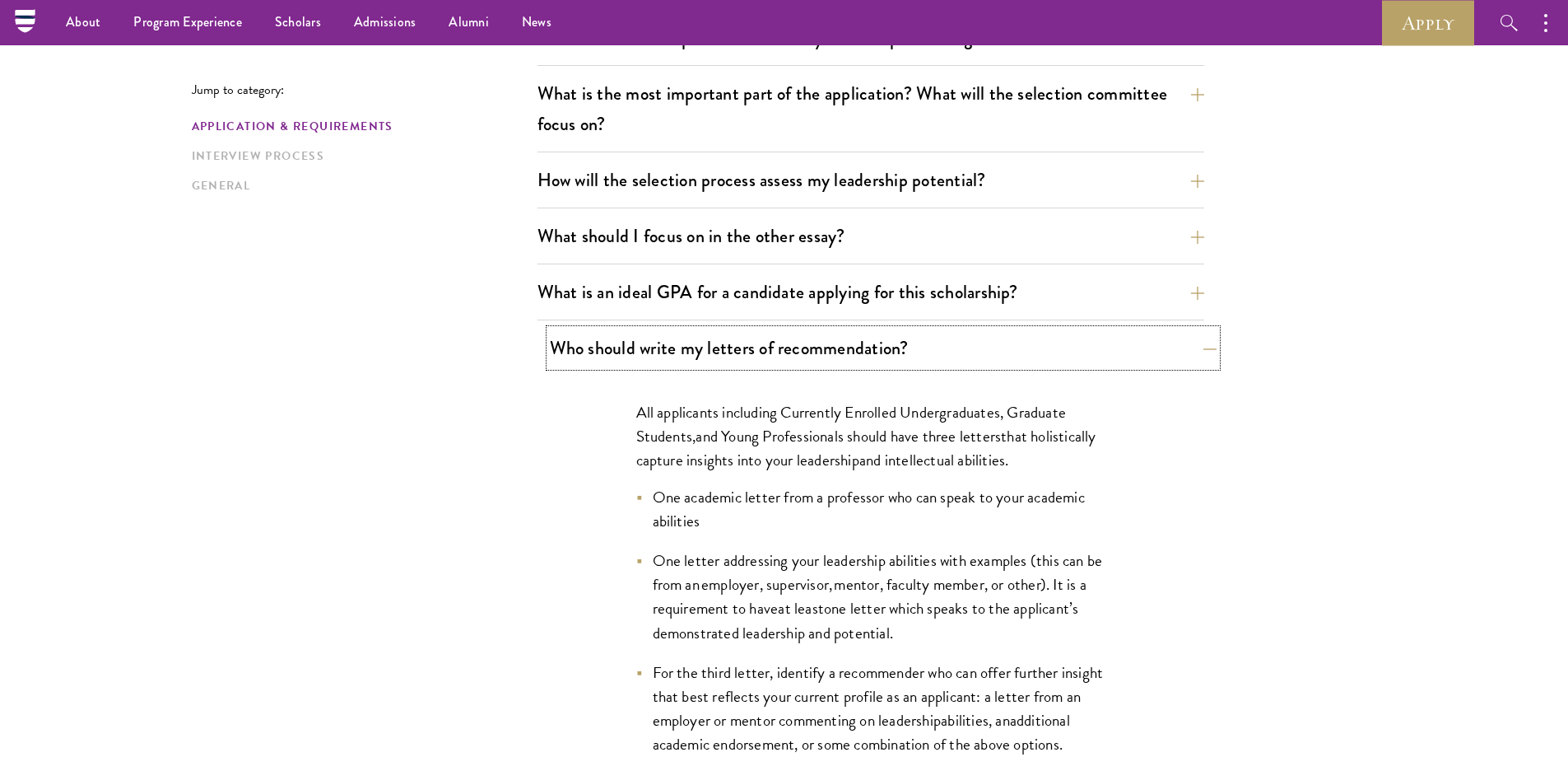
click at [898, 346] on button "Who should write my letters of recommendation?" at bounding box center [883, 347] width 667 height 37
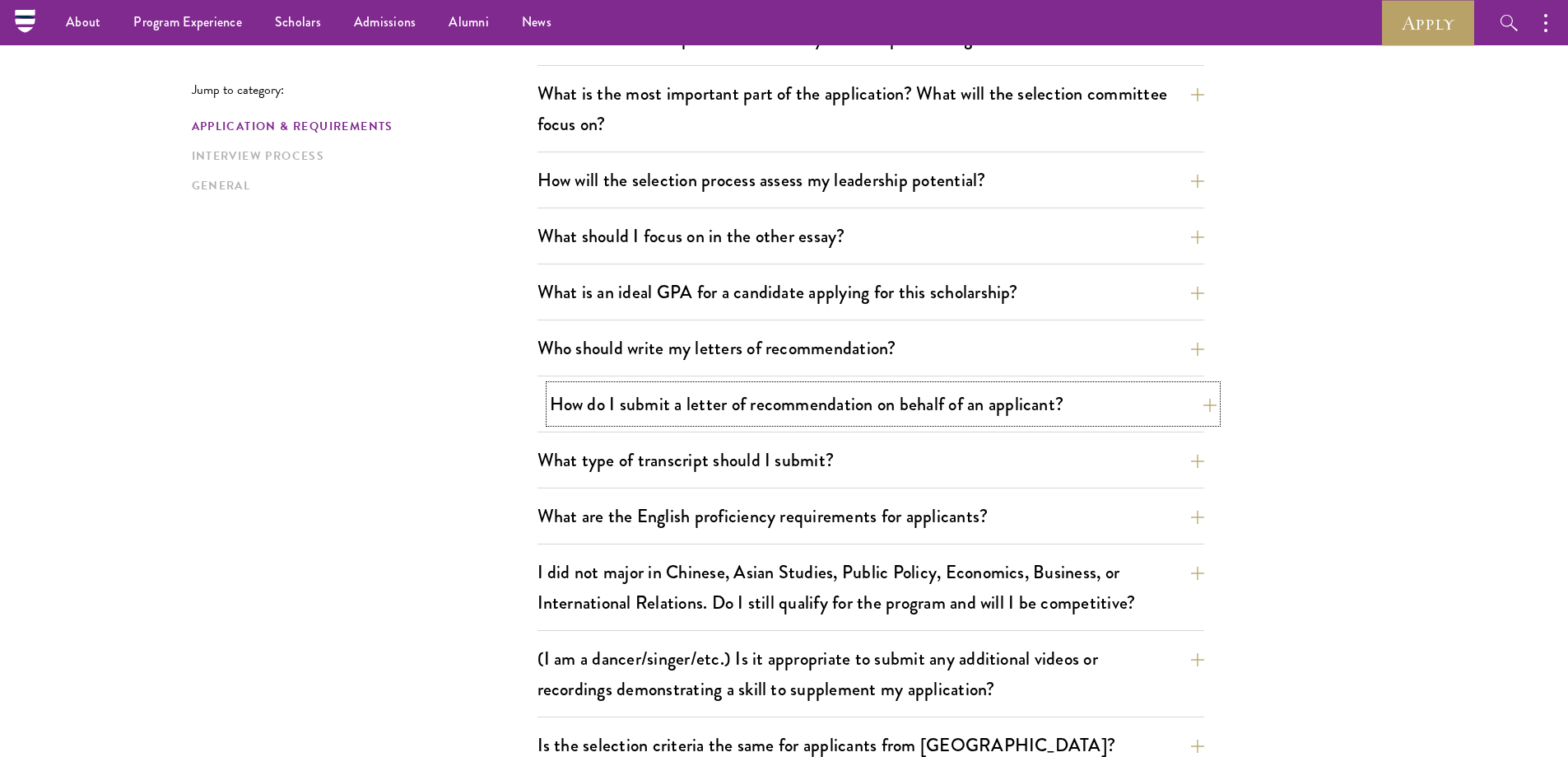
click at [782, 406] on button "How do I submit a letter of recommendation on behalf of an applicant?" at bounding box center [883, 404] width 667 height 37
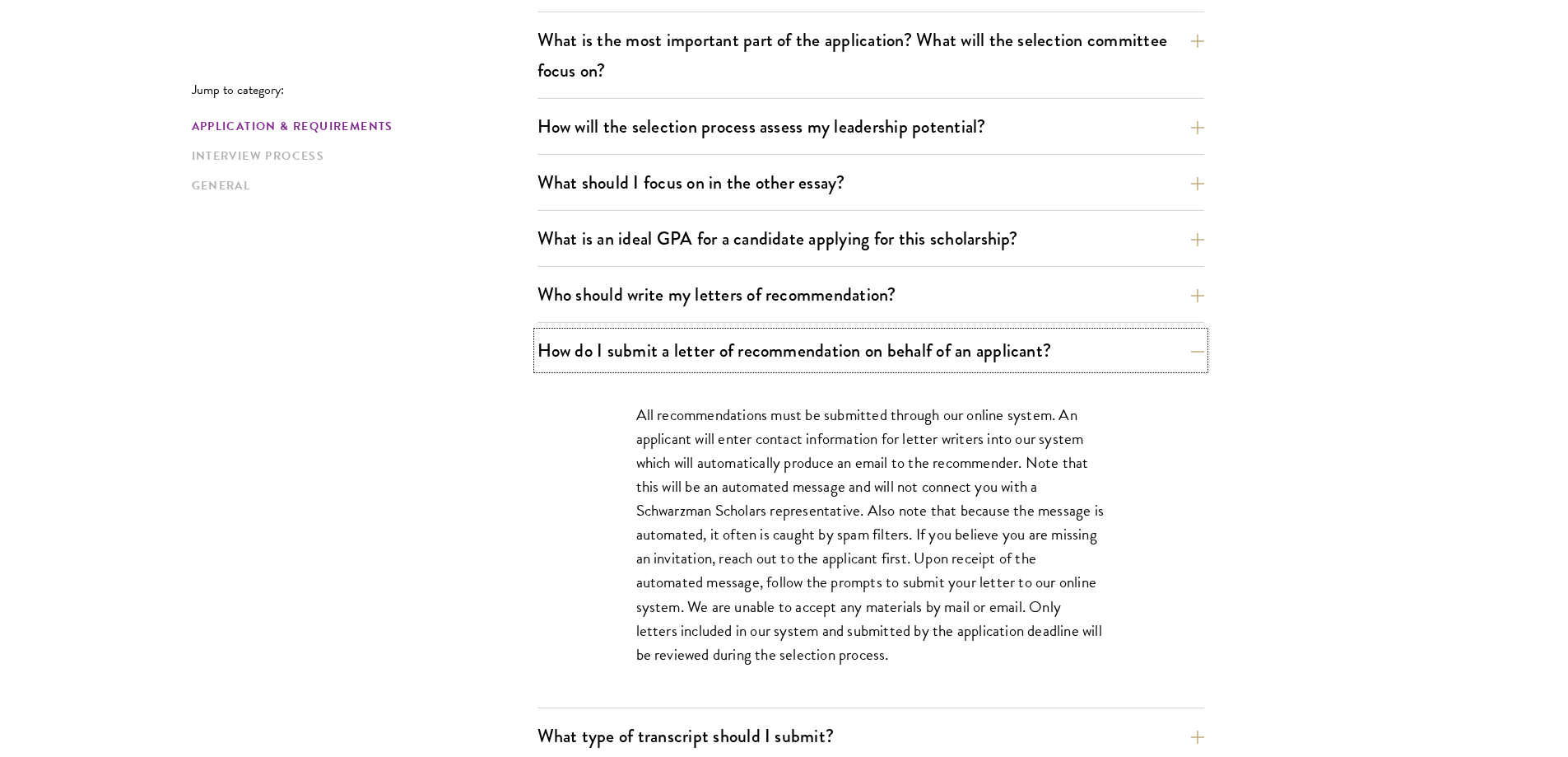
scroll to position [988, 0]
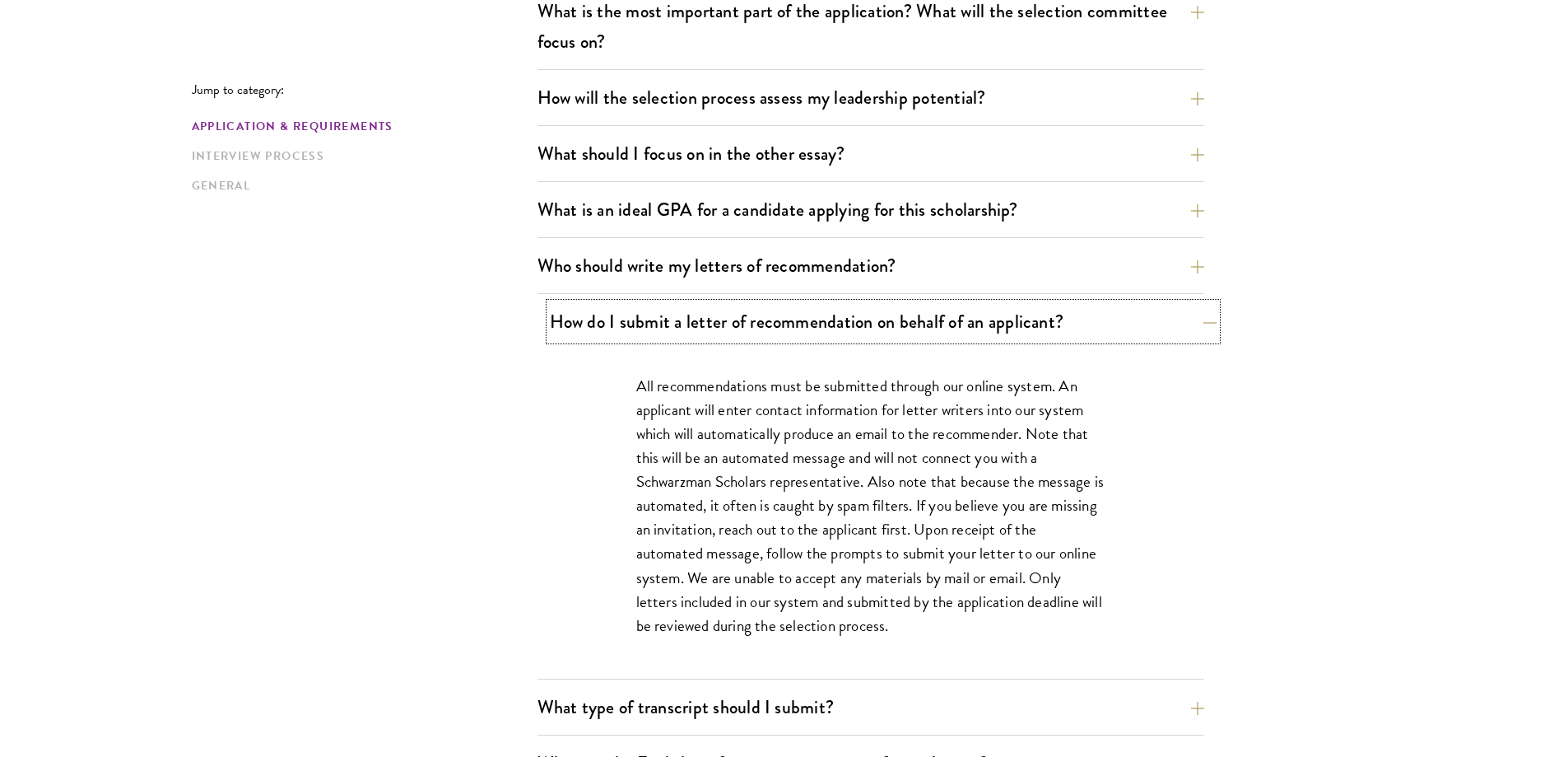
click at [991, 326] on button "How do I submit a letter of recommendation on behalf of an applicant?" at bounding box center [883, 321] width 667 height 37
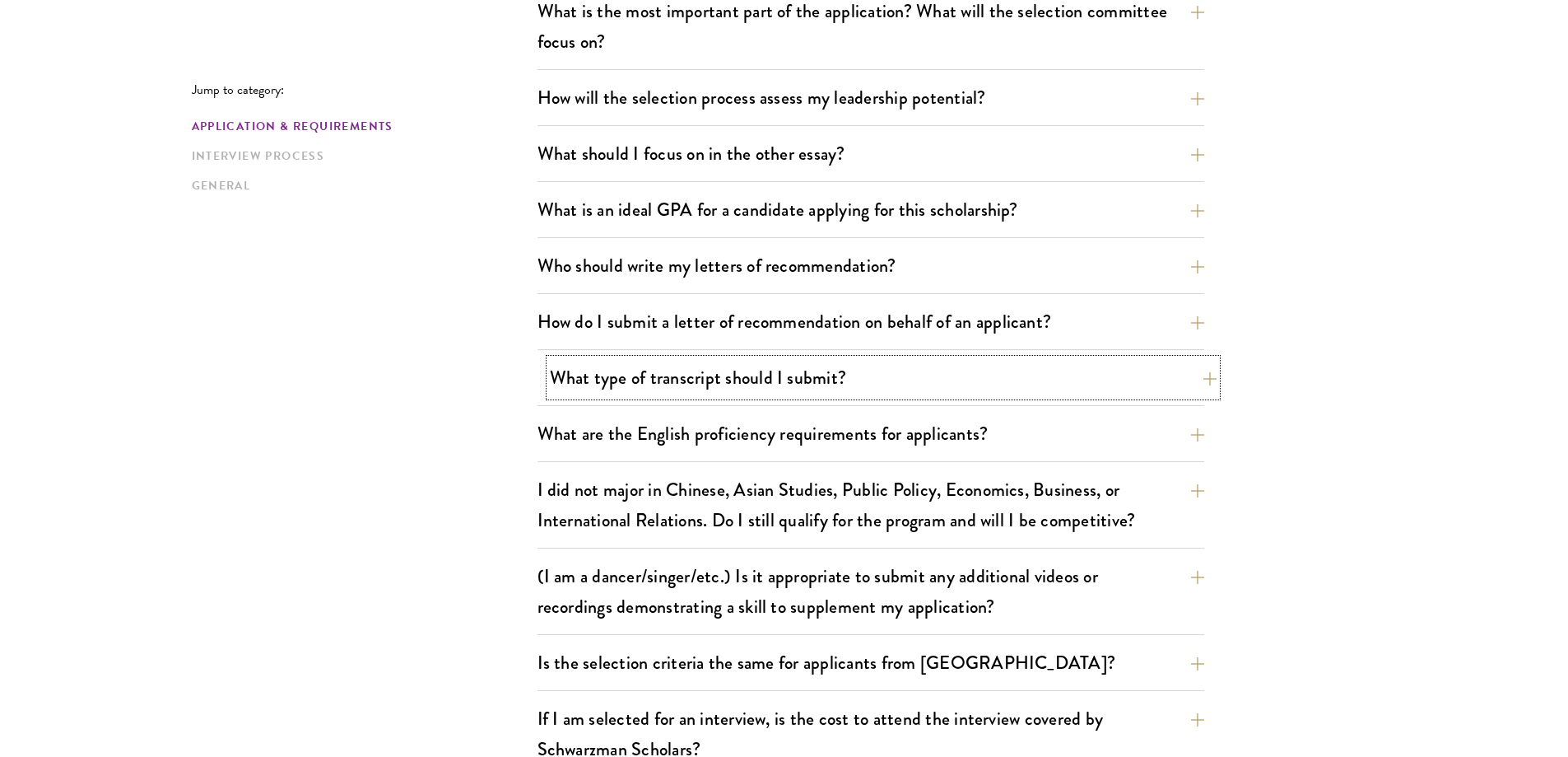
click at [826, 374] on button "What type of transcript should I submit?" at bounding box center [883, 377] width 667 height 37
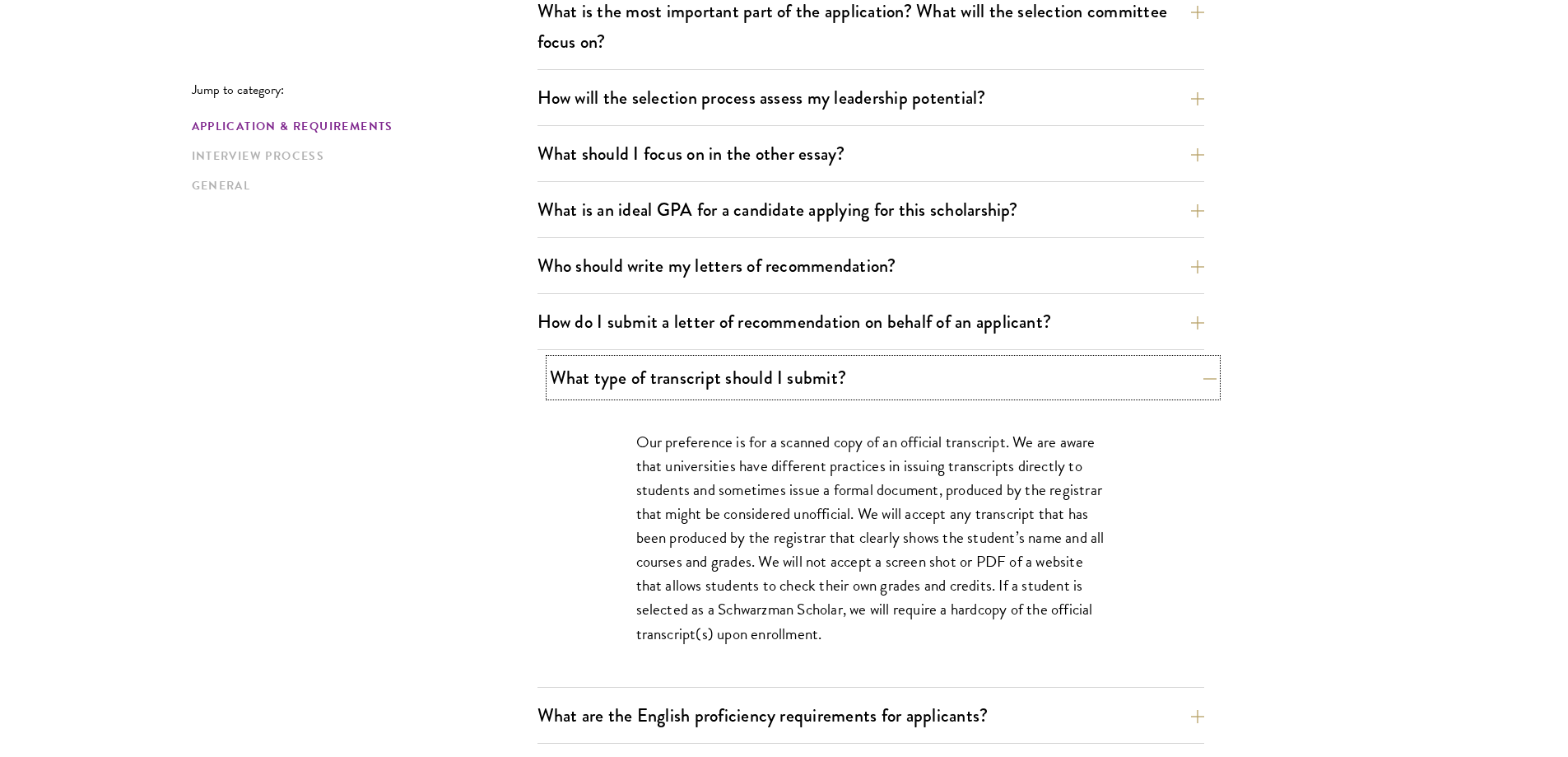
click at [982, 380] on button "What type of transcript should I submit?" at bounding box center [883, 377] width 667 height 37
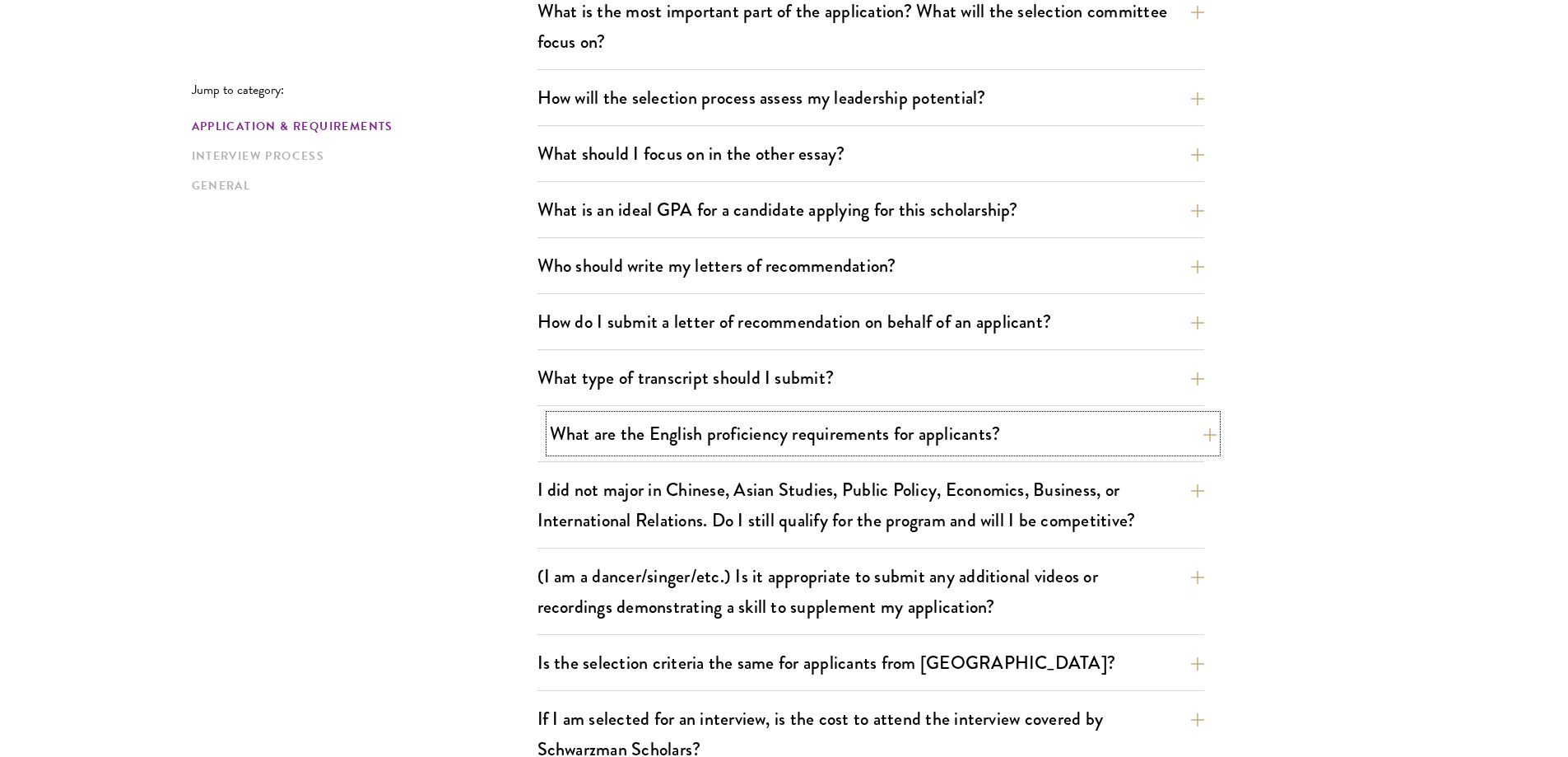
click at [860, 438] on button "What are the English proficiency requirements for applicants?" at bounding box center [883, 433] width 667 height 37
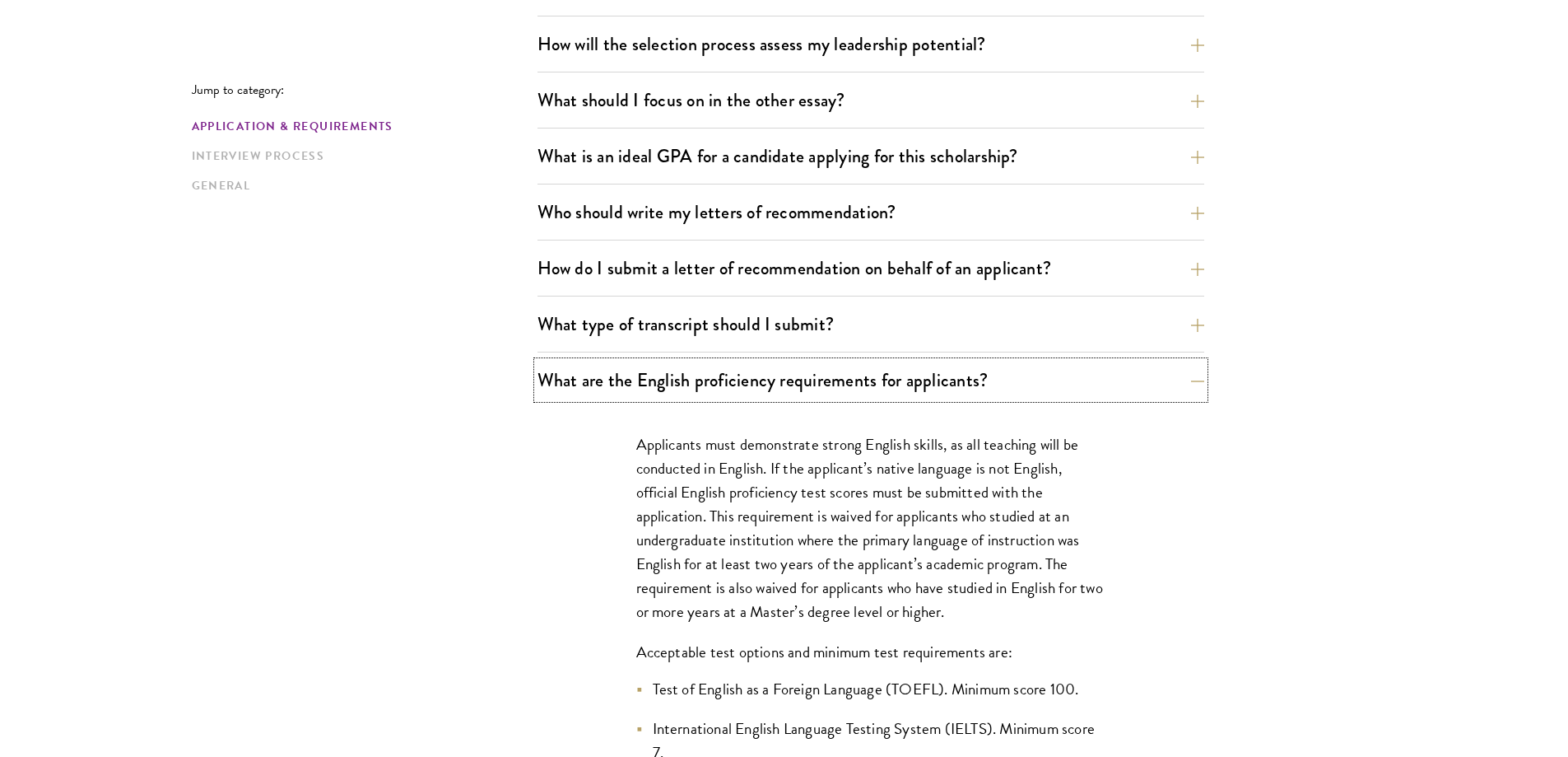
scroll to position [1071, 0]
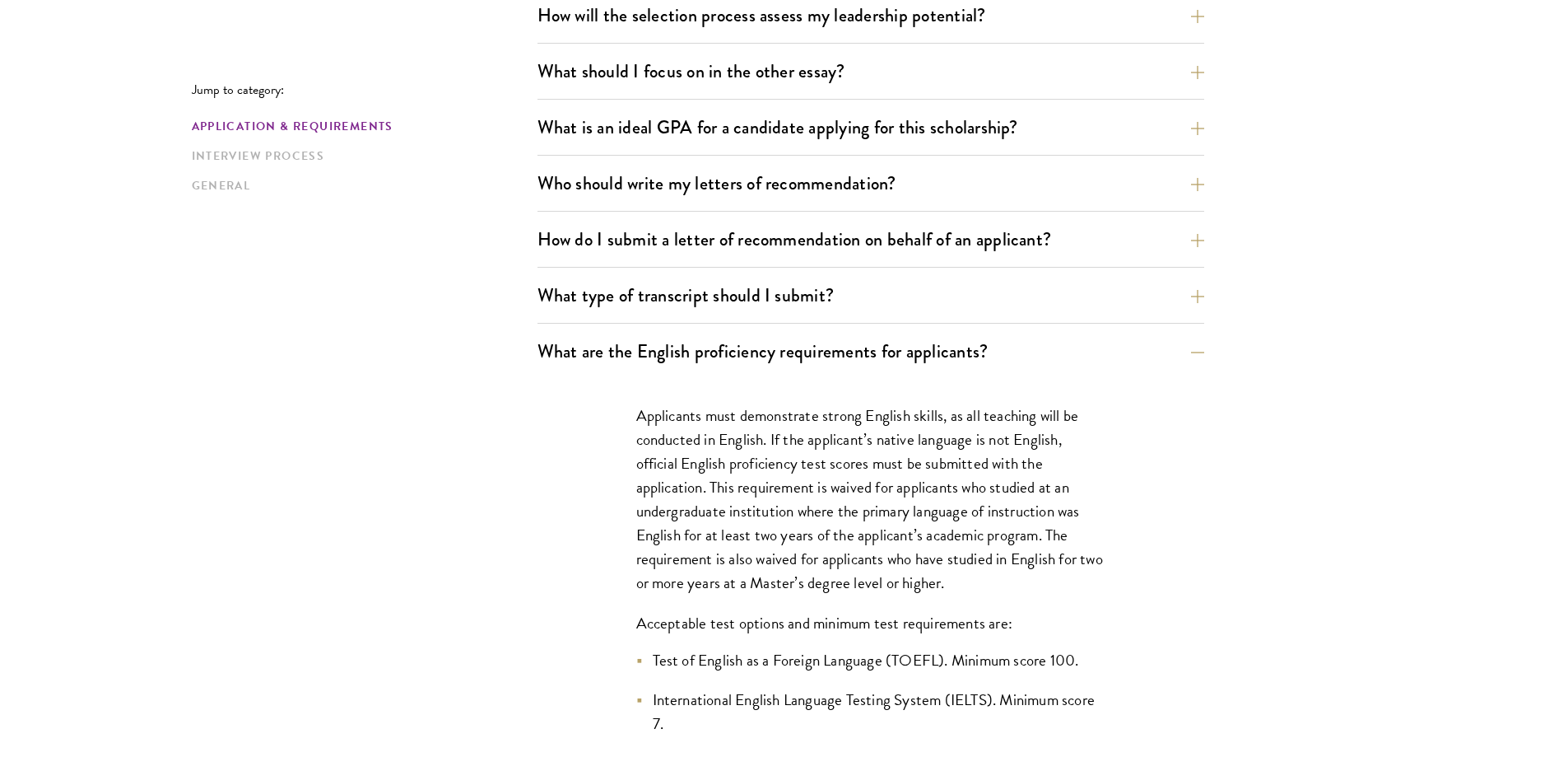
click at [877, 459] on p "Applicants must demonstrate strong English skills, as all teaching will be cond…" at bounding box center [870, 500] width 469 height 192
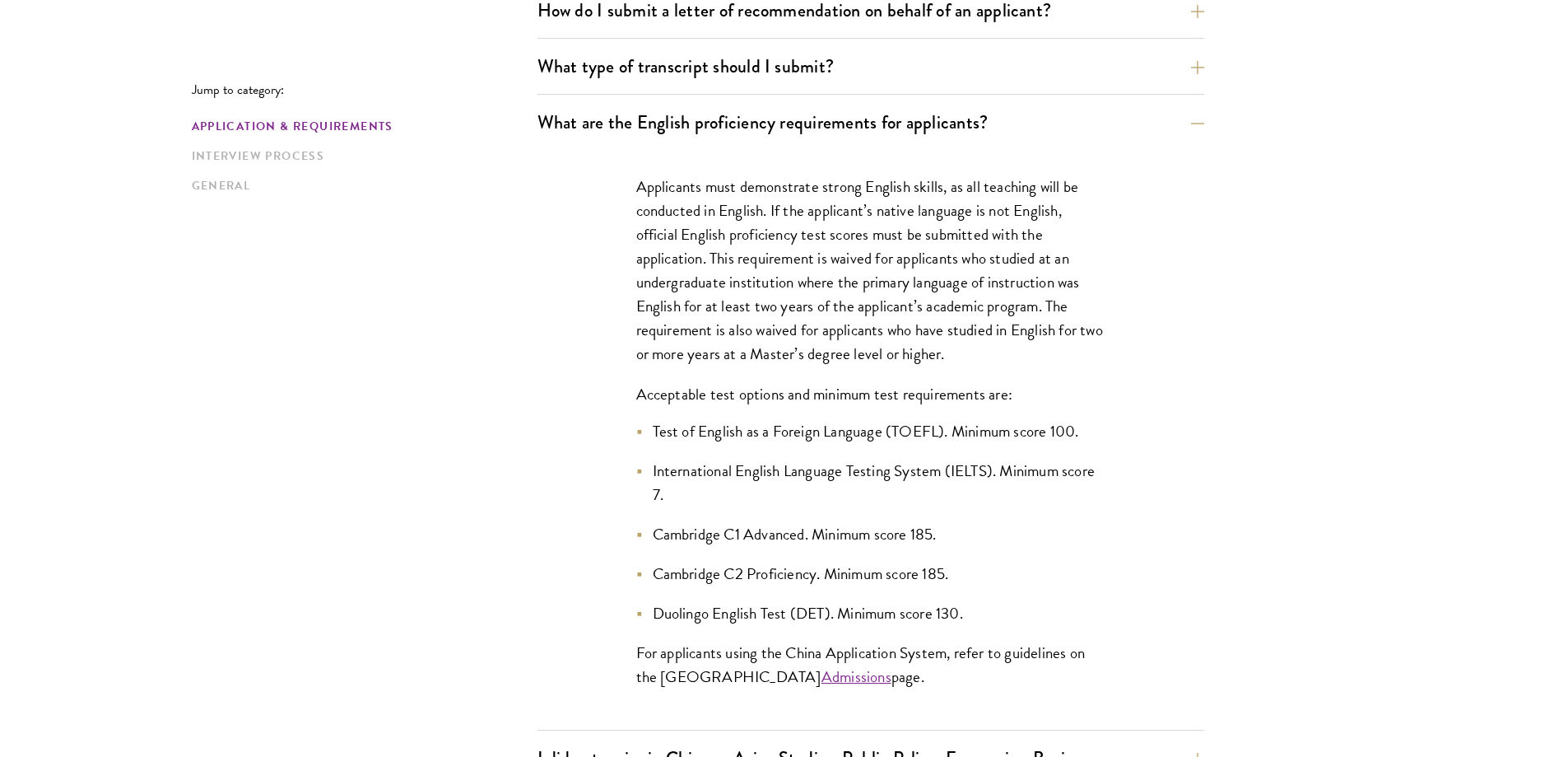
scroll to position [1318, 0]
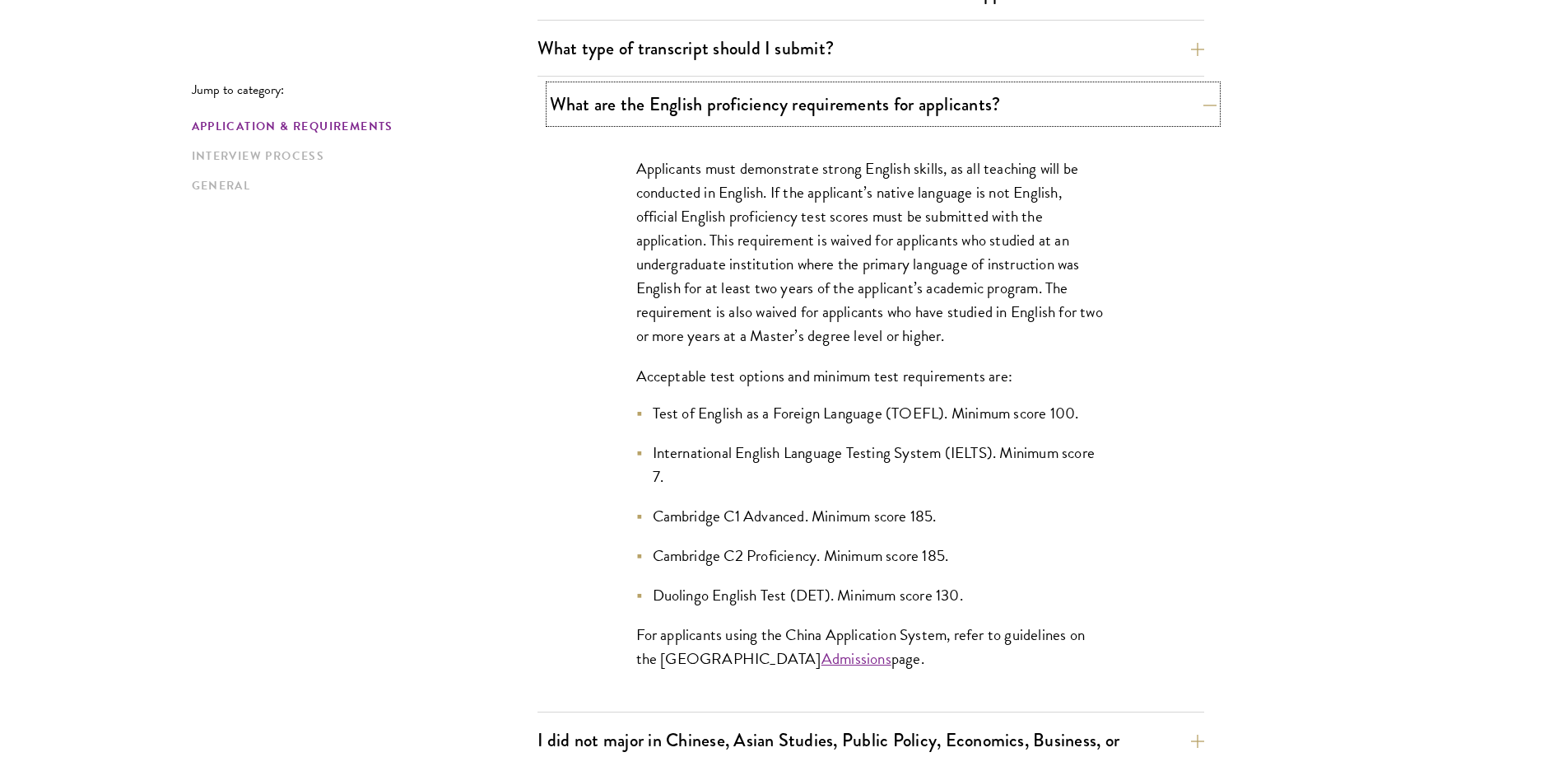
click at [1188, 108] on button "What are the English proficiency requirements for applicants?" at bounding box center [883, 103] width 667 height 37
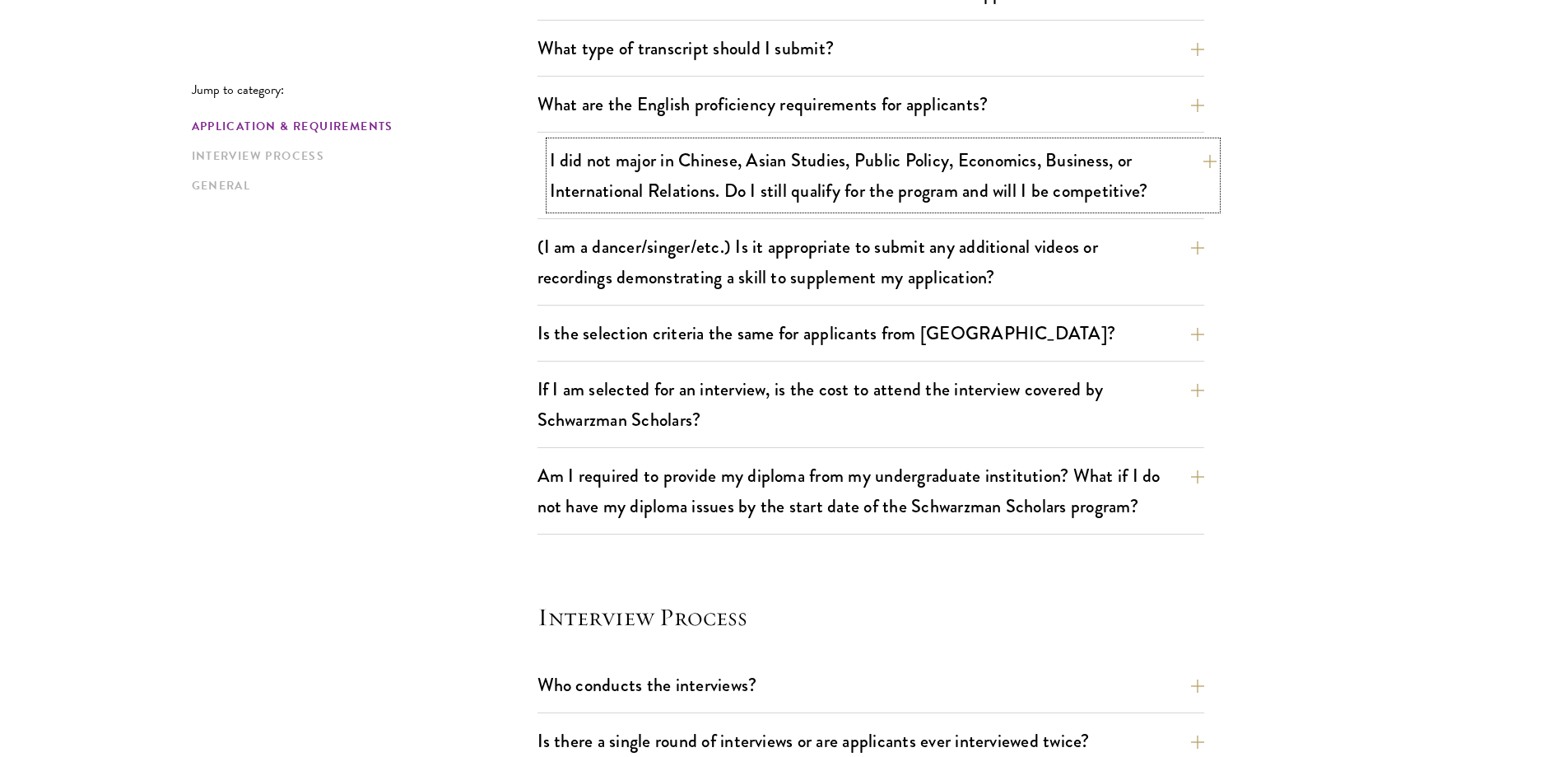
click at [958, 178] on button "I did not major in Chinese, Asian Studies, Public Policy, Economics, Business, …" at bounding box center [883, 175] width 667 height 68
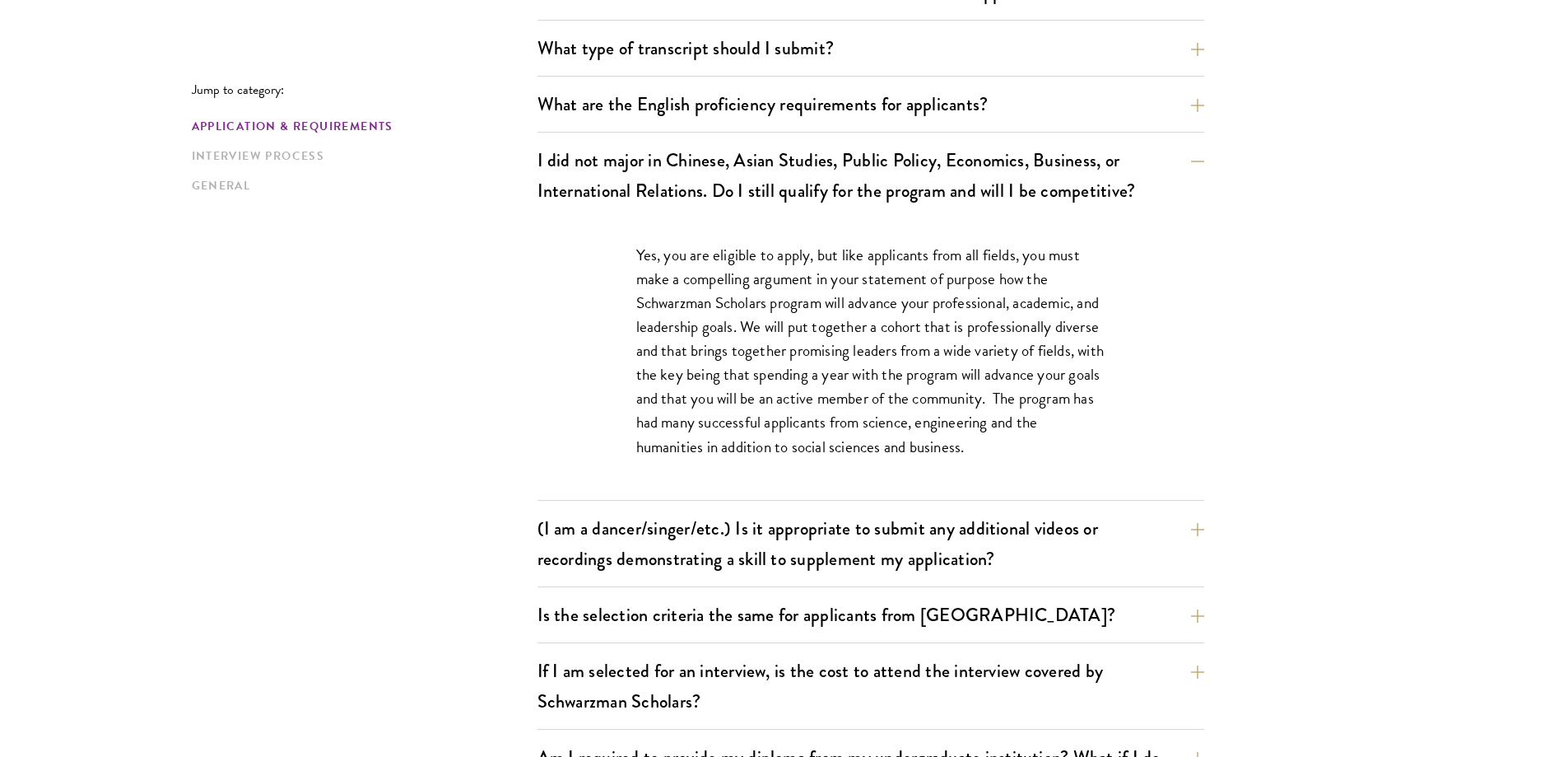
drag, startPoint x: 900, startPoint y: 221, endPoint x: 844, endPoint y: 212, distance: 56.7
click at [844, 212] on div "I did not major in Chinese, Asian Studies, Public Policy, Economics, Business, …" at bounding box center [871, 322] width 667 height 359
click at [1065, 174] on button "I did not major in Chinese, Asian Studies, Public Policy, Economics, Business, …" at bounding box center [883, 175] width 667 height 68
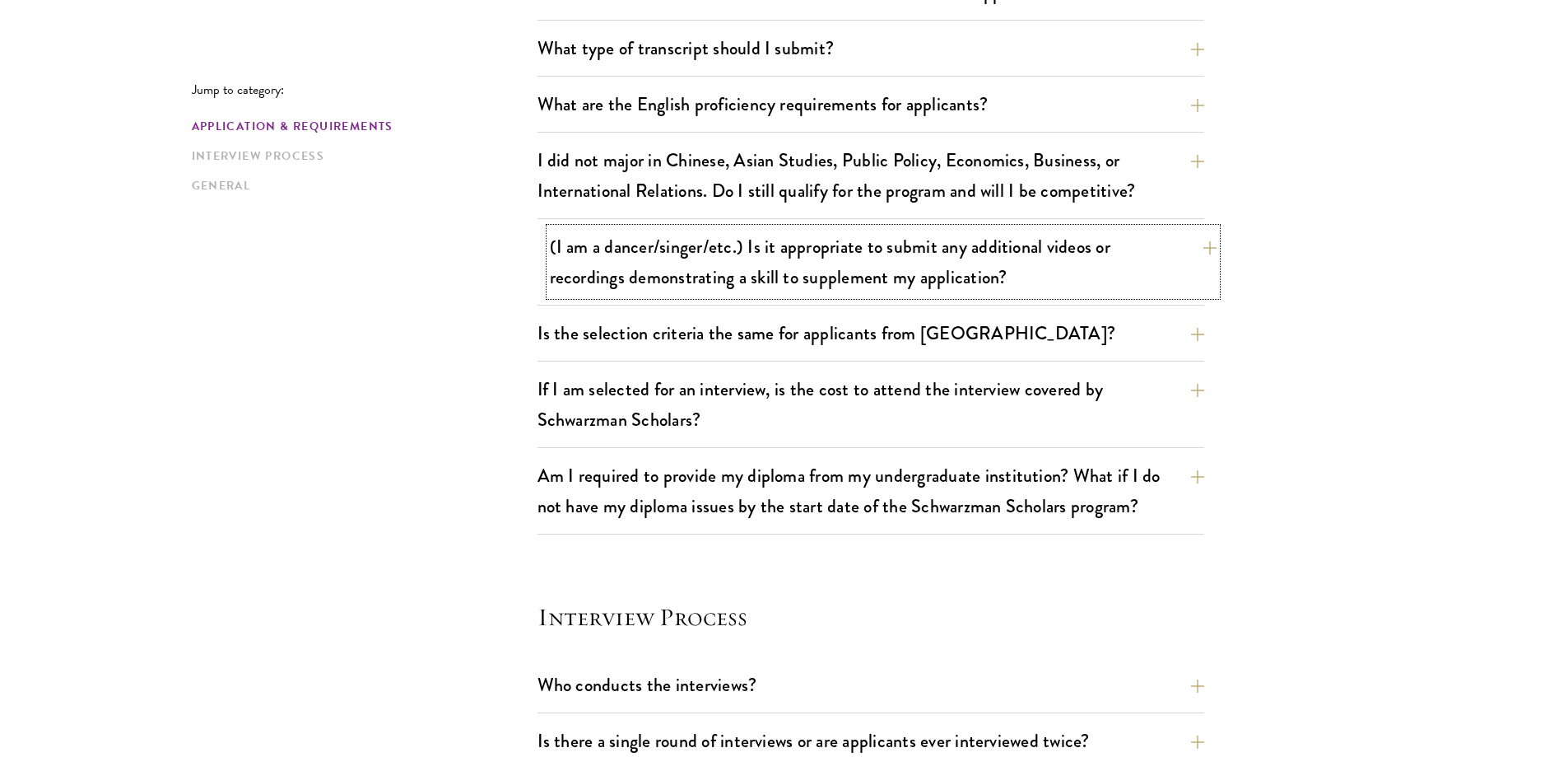
click at [914, 286] on button "(I am a dancer/singer/etc.) Is it appropriate to submit any additional videos o…" at bounding box center [883, 262] width 667 height 68
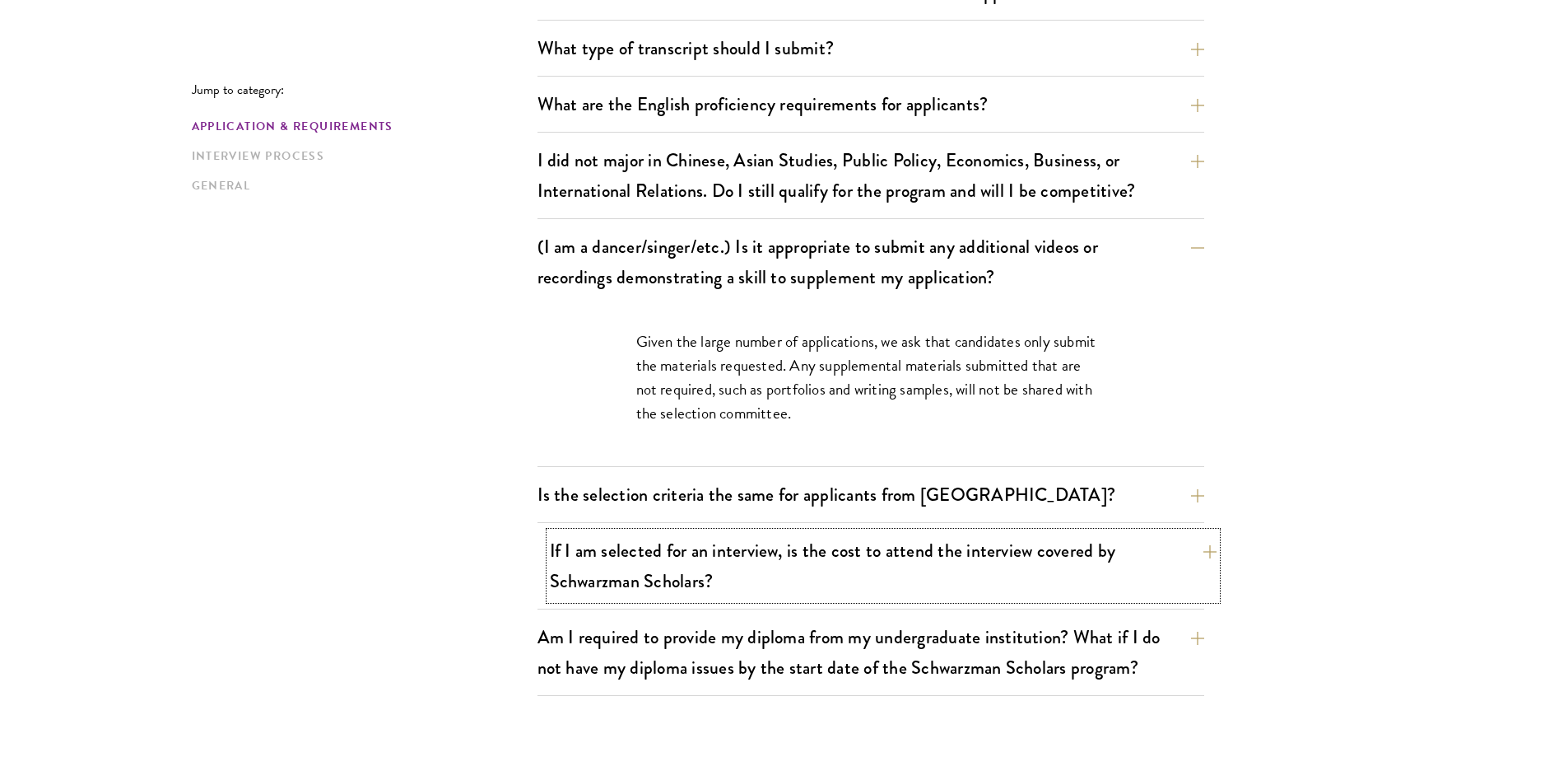
click at [957, 570] on button "If I am selected for an interview, is the cost to attend the interview covered …" at bounding box center [883, 565] width 667 height 68
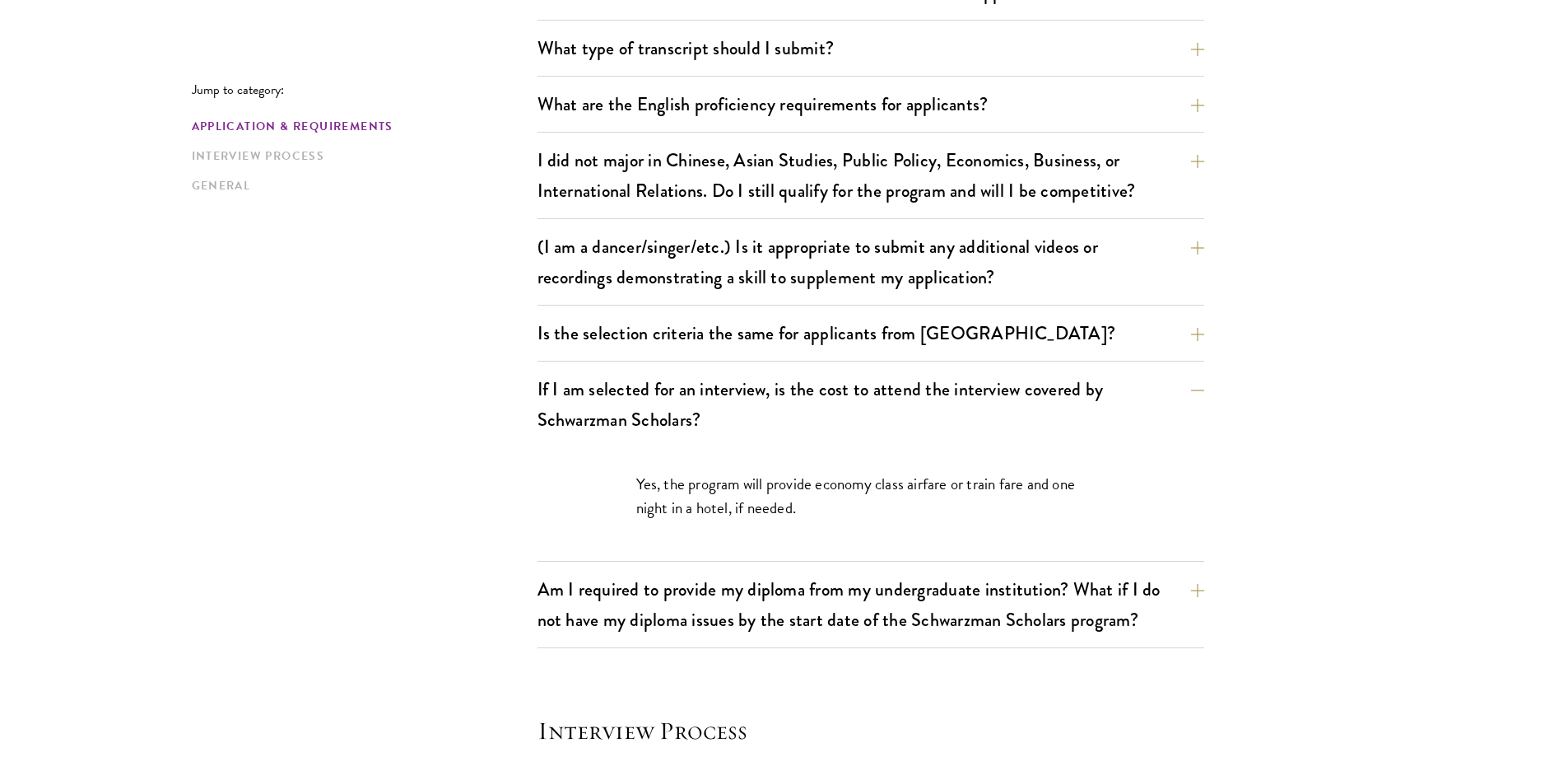
click at [992, 487] on p "Yes, the program will provide economy class airfare or train fare and one night…" at bounding box center [870, 496] width 469 height 48
click at [765, 506] on p "Yes, the program will provide economy class airfare or train fare and one night…" at bounding box center [870, 496] width 469 height 48
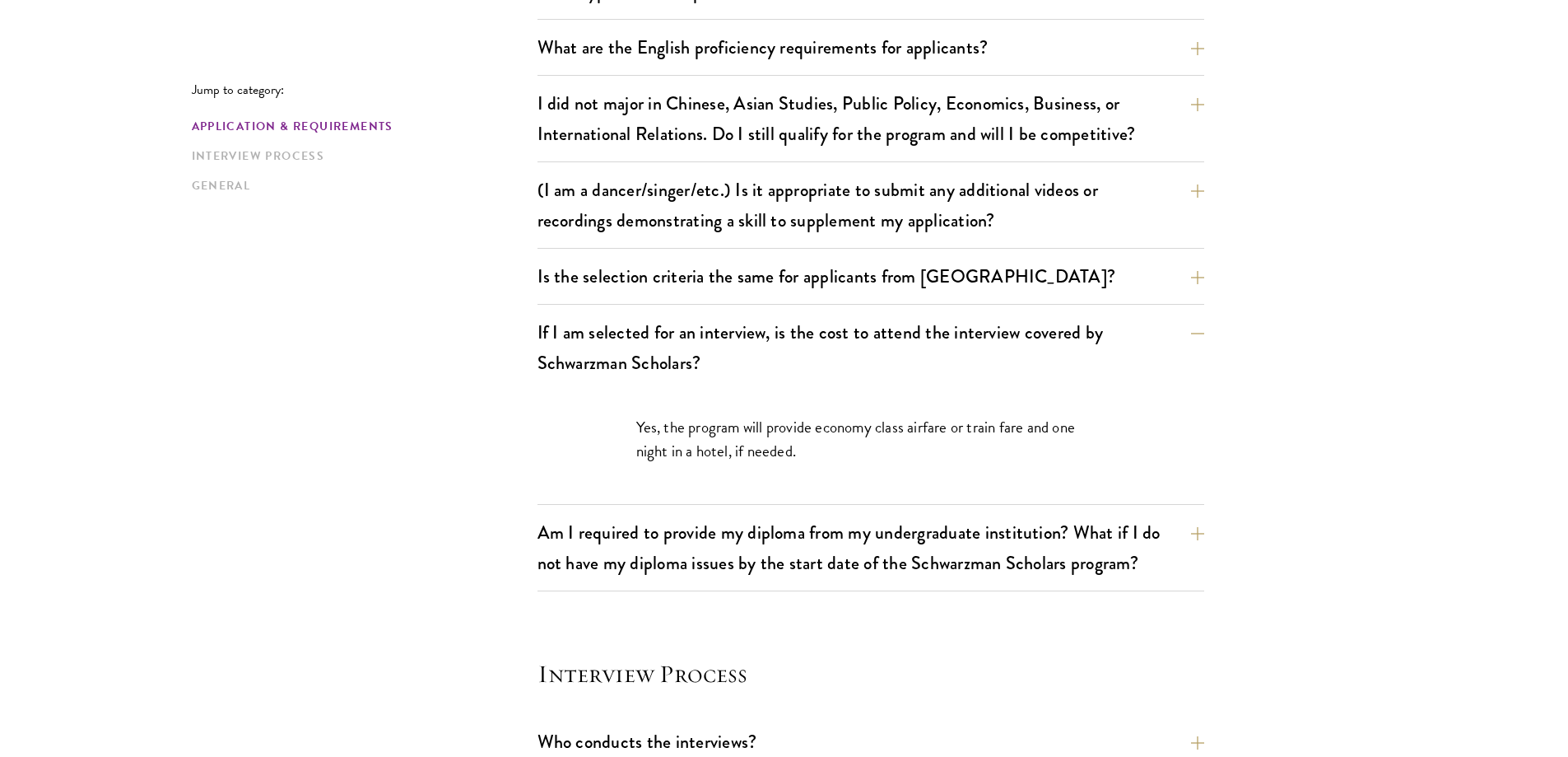
scroll to position [1400, 0]
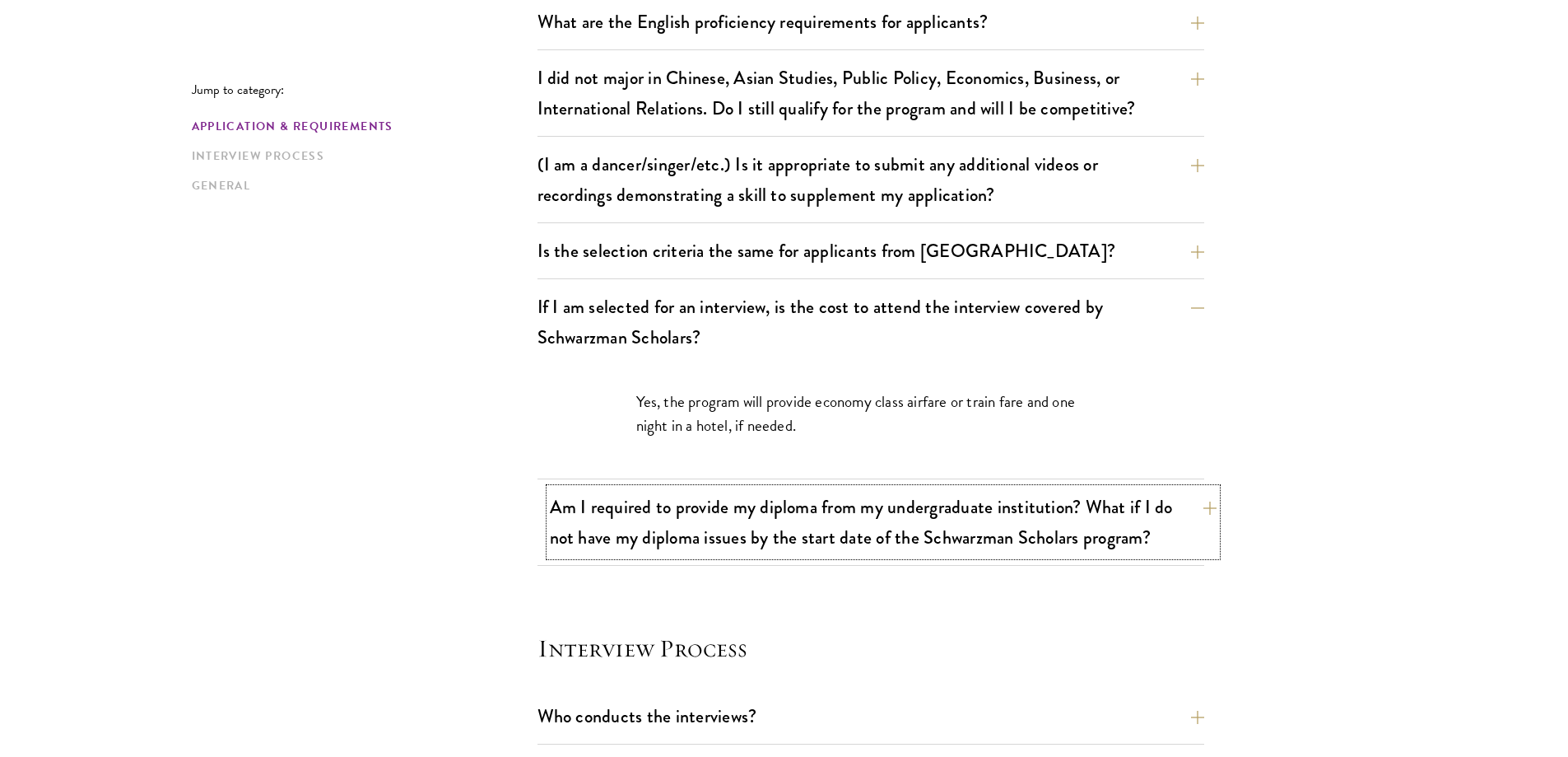
click at [852, 522] on button "Am I required to provide my diploma from my undergraduate institution? What if …" at bounding box center [883, 522] width 667 height 68
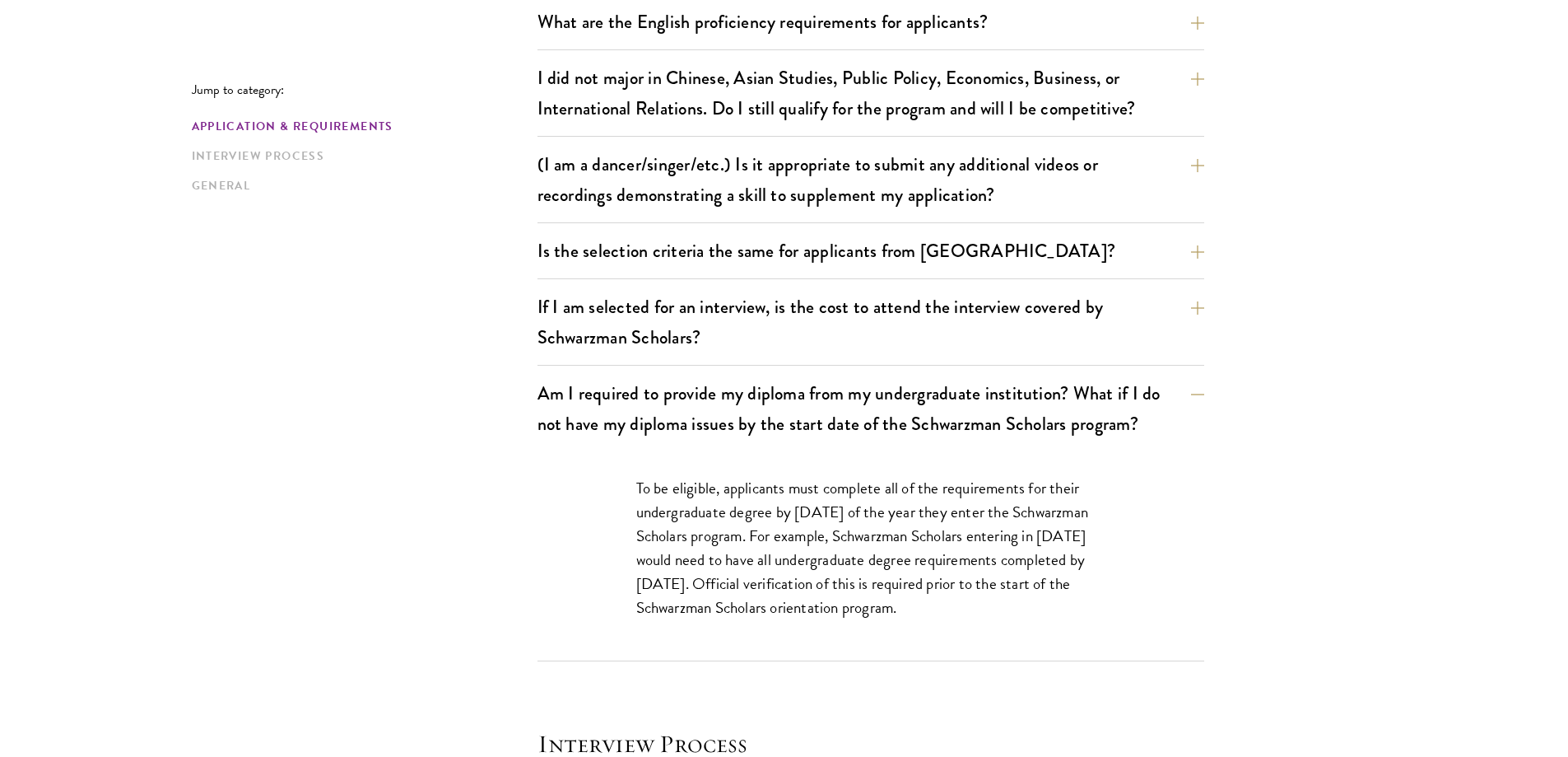
drag, startPoint x: 911, startPoint y: 591, endPoint x: 899, endPoint y: 588, distance: 12.4
click at [910, 592] on p "To be eligible, applicants must complete all of the requirements for their unde…" at bounding box center [870, 548] width 469 height 144
click at [1038, 402] on button "Am I required to provide my diploma from my undergraduate institution? What if …" at bounding box center [883, 408] width 667 height 68
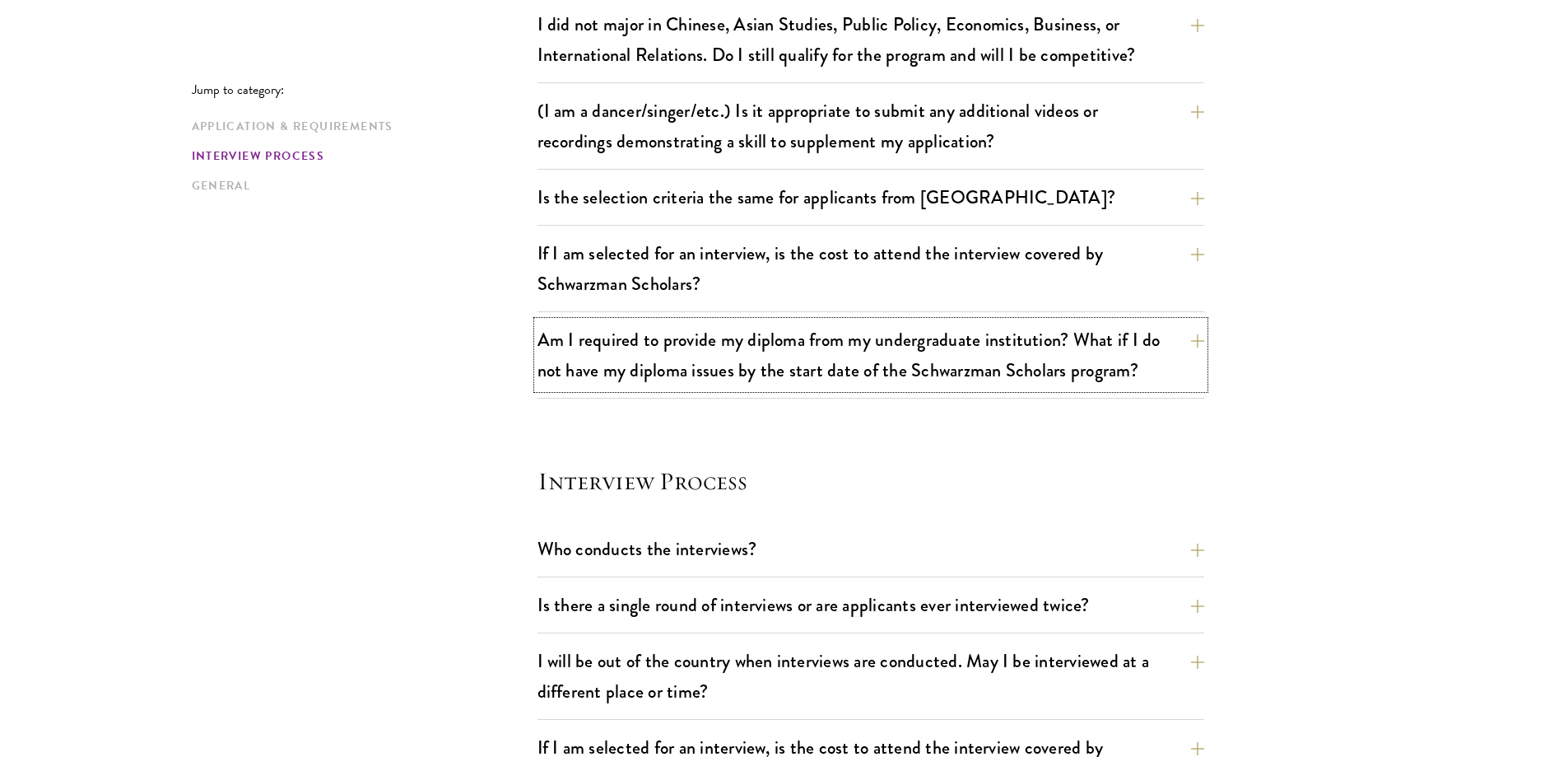
scroll to position [1482, 0]
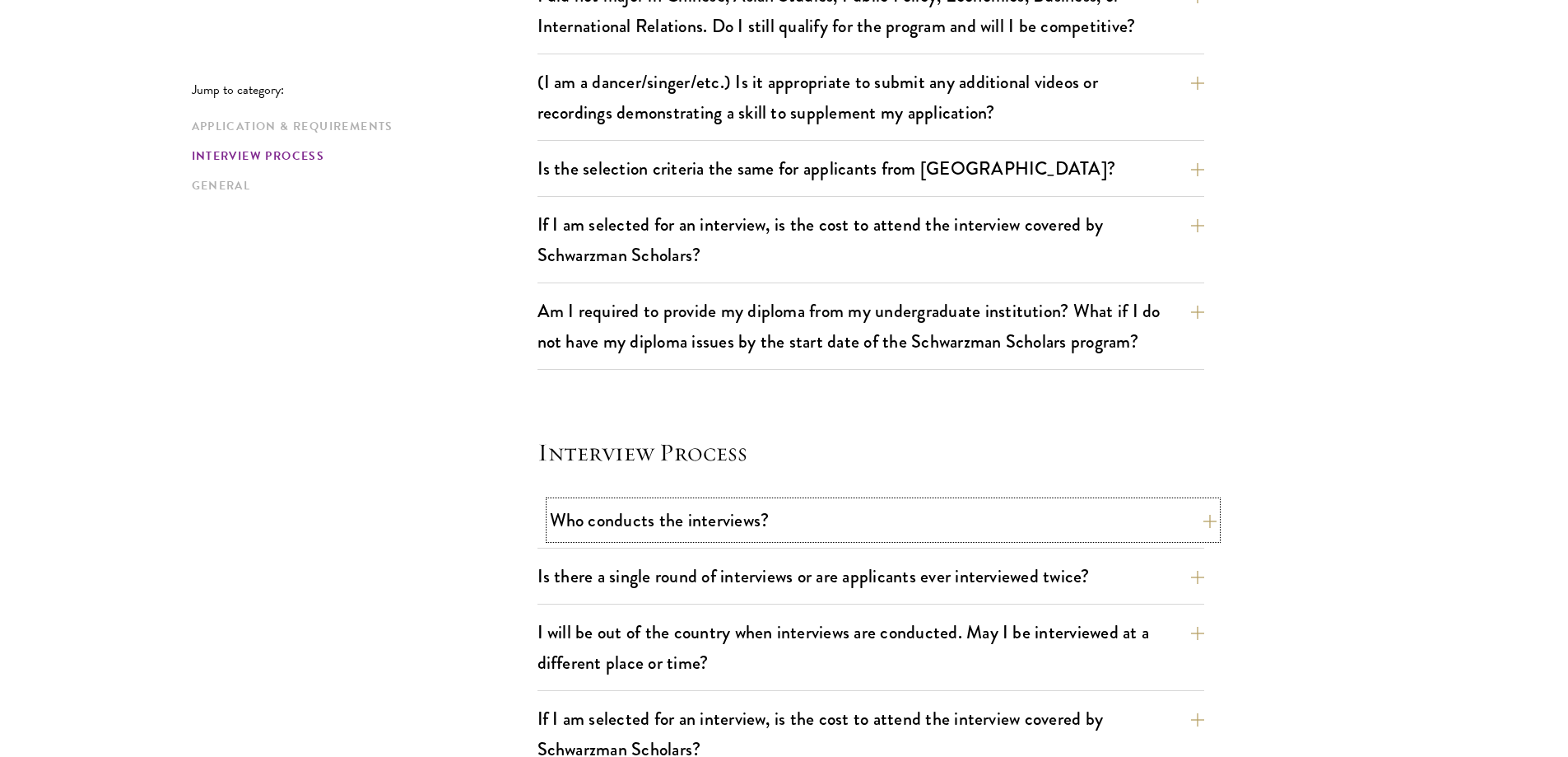
click at [746, 520] on button "Who conducts the interviews?" at bounding box center [883, 519] width 667 height 37
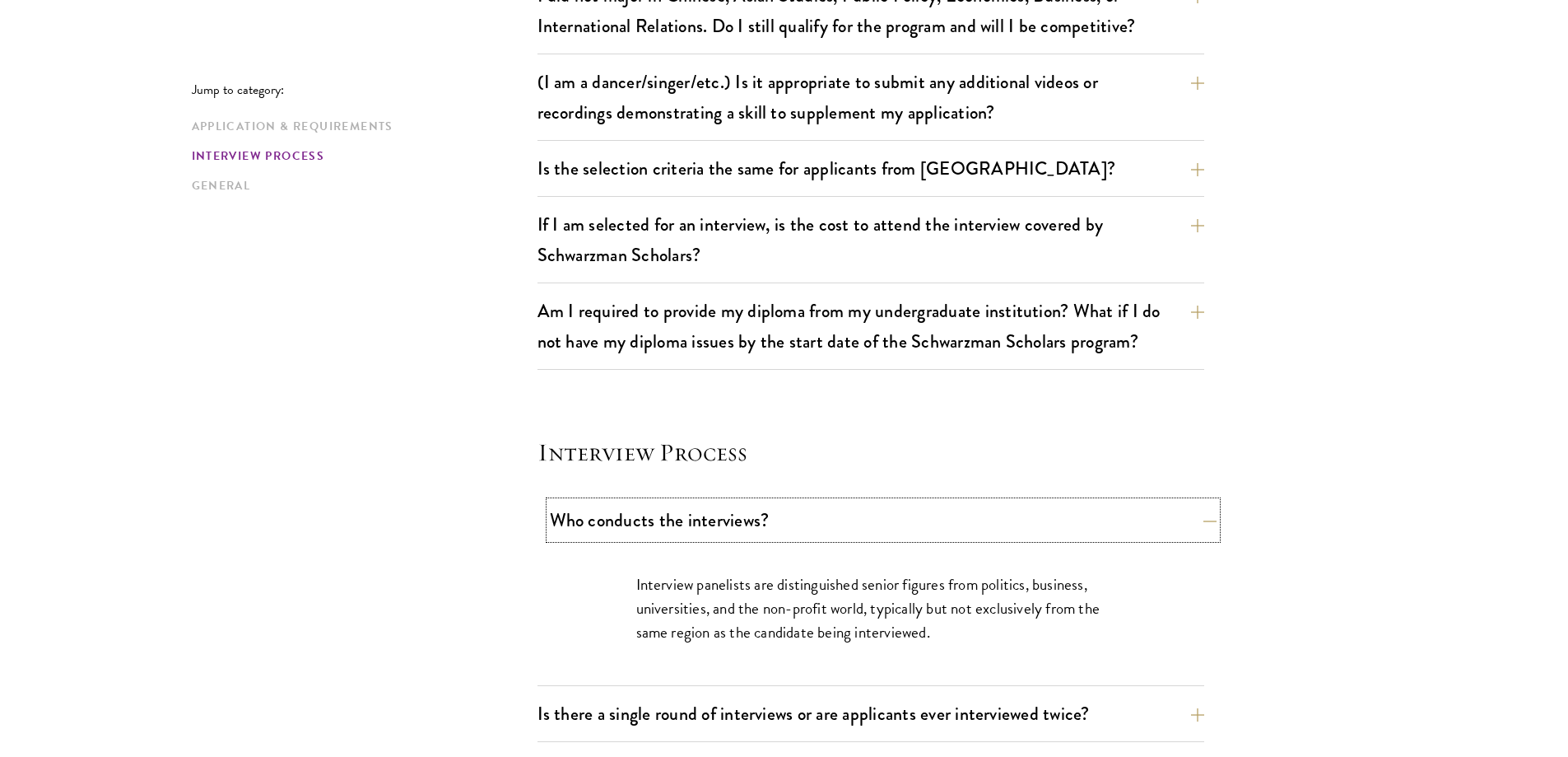
click at [917, 529] on button "Who conducts the interviews?" at bounding box center [883, 519] width 667 height 37
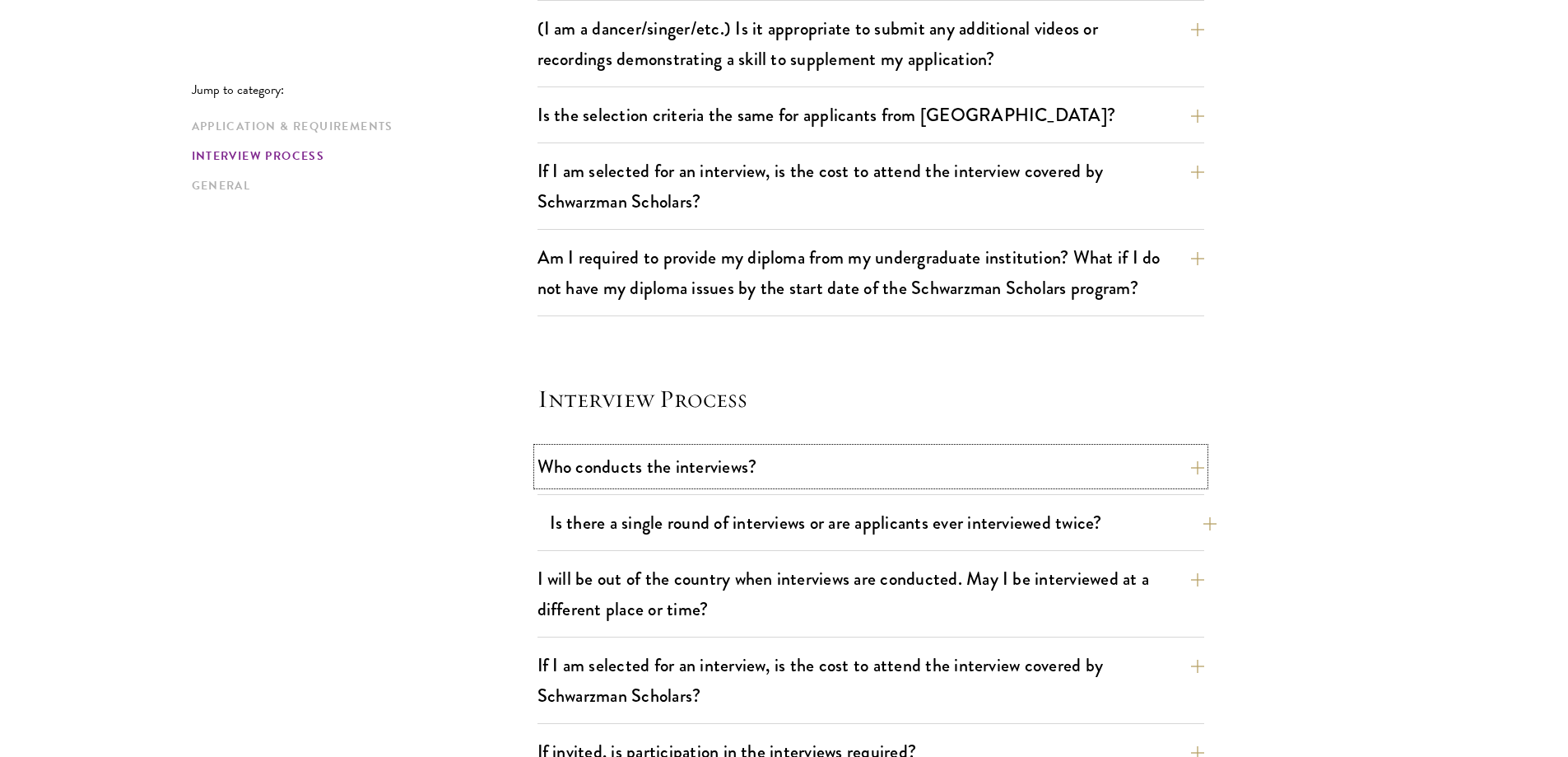
scroll to position [1564, 0]
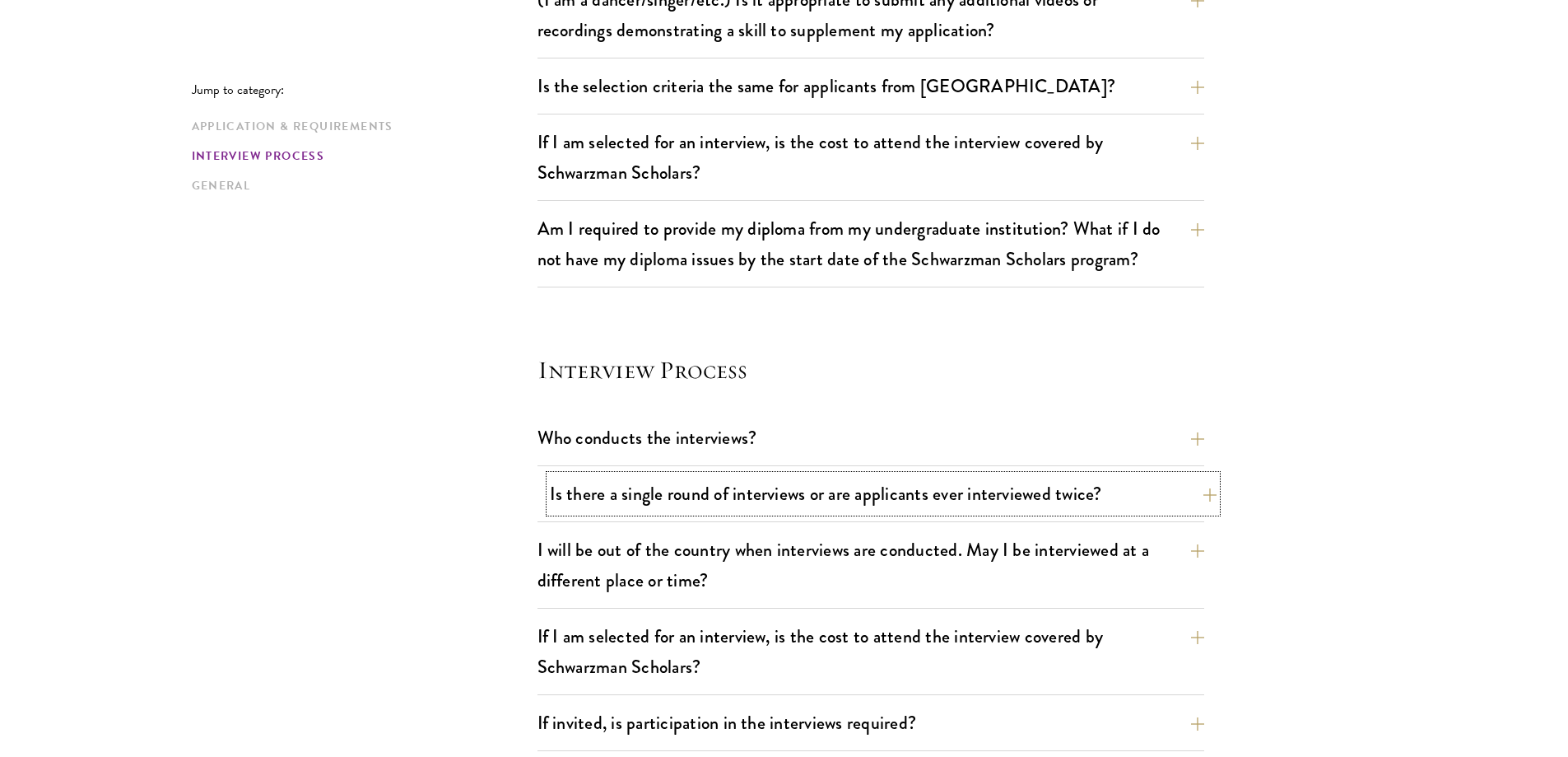
click at [847, 495] on button "Is there a single round of interviews or are applicants ever interviewed twice?" at bounding box center [883, 494] width 667 height 37
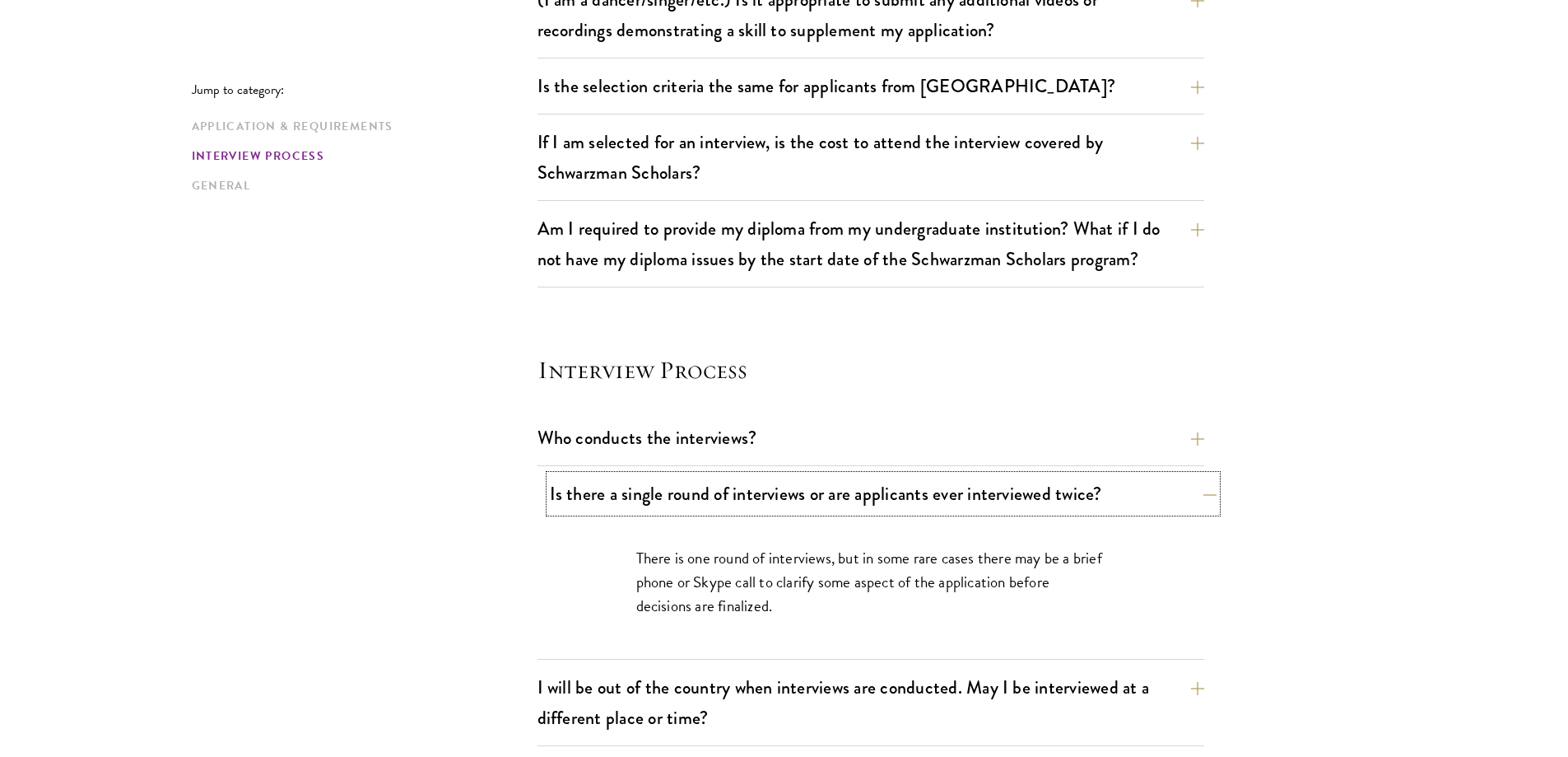
click at [822, 506] on button "Is there a single round of interviews or are applicants ever interviewed twice?" at bounding box center [883, 494] width 667 height 37
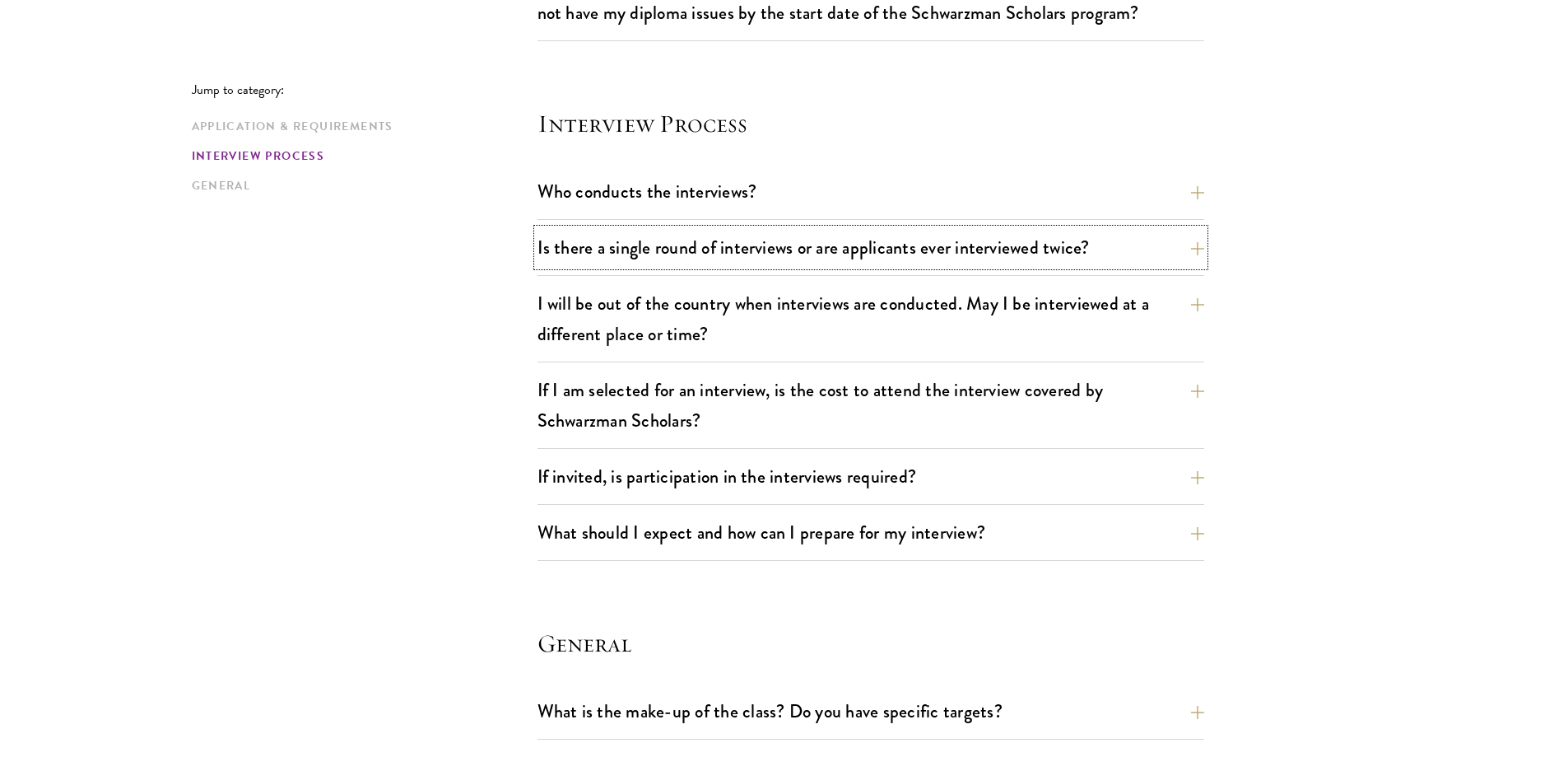
scroll to position [1812, 0]
click at [927, 479] on button "If invited, is participation in the interviews required?" at bounding box center [883, 475] width 667 height 37
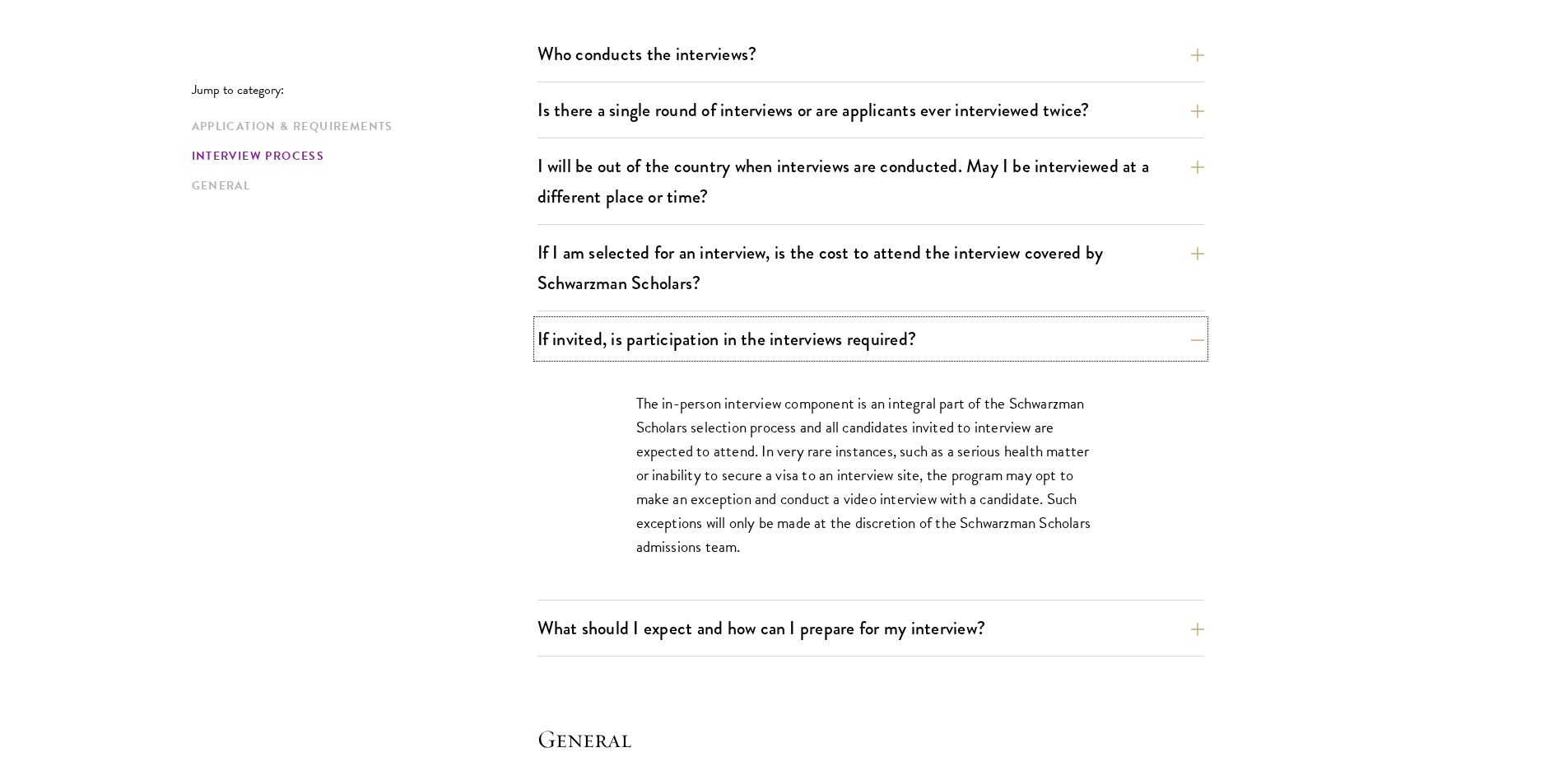
scroll to position [1977, 0]
